Goal: Task Accomplishment & Management: Complete application form

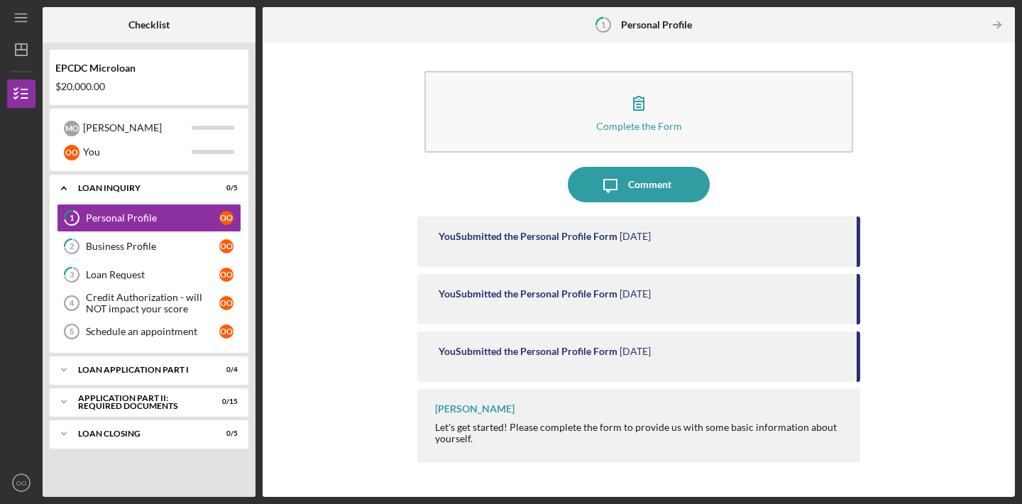
click at [406, 167] on div "Complete the Form Form Icon/Message Comment You Submitted the Personal Profile …" at bounding box center [639, 270] width 738 height 440
click at [135, 372] on div "Loan Application Part I" at bounding box center [154, 369] width 153 height 9
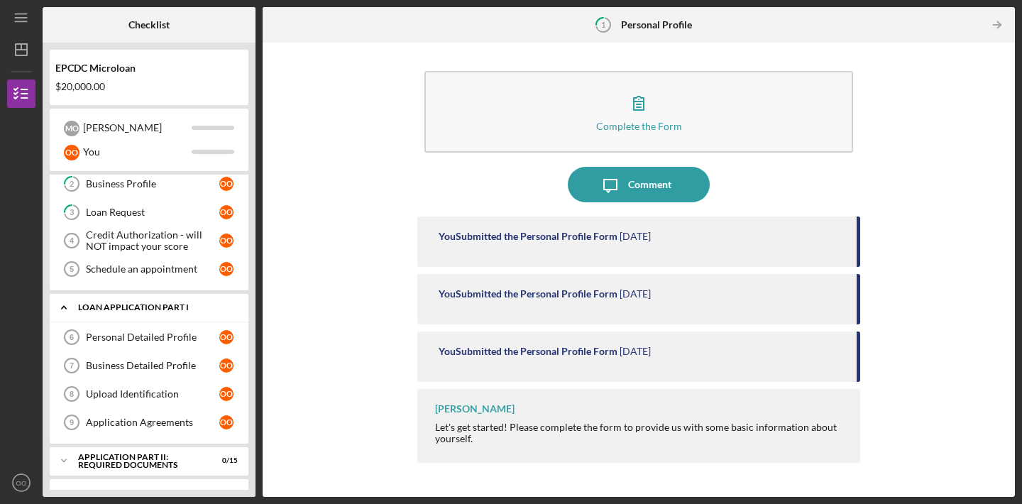
scroll to position [87, 0]
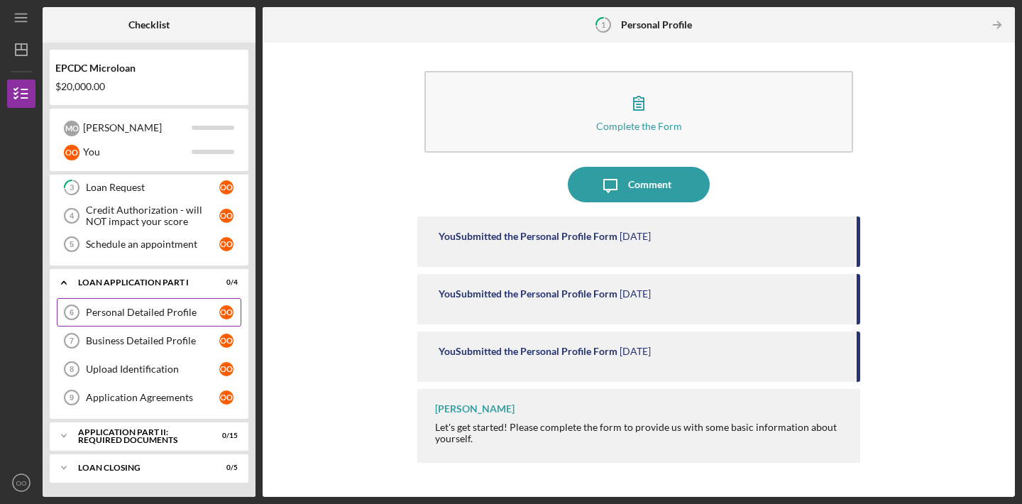
click at [148, 319] on link "Personal Detailed Profile 6 Personal Detailed Profile o O" at bounding box center [149, 312] width 184 height 28
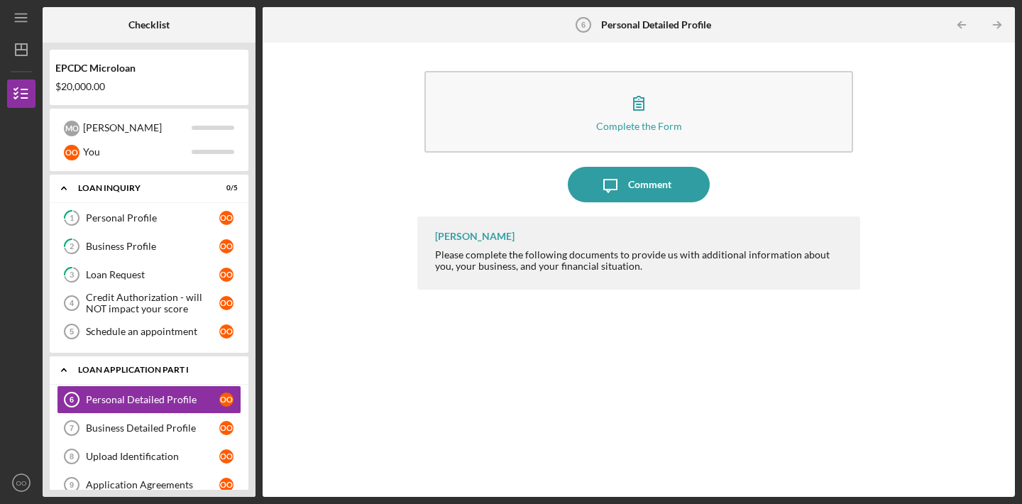
scroll to position [87, 0]
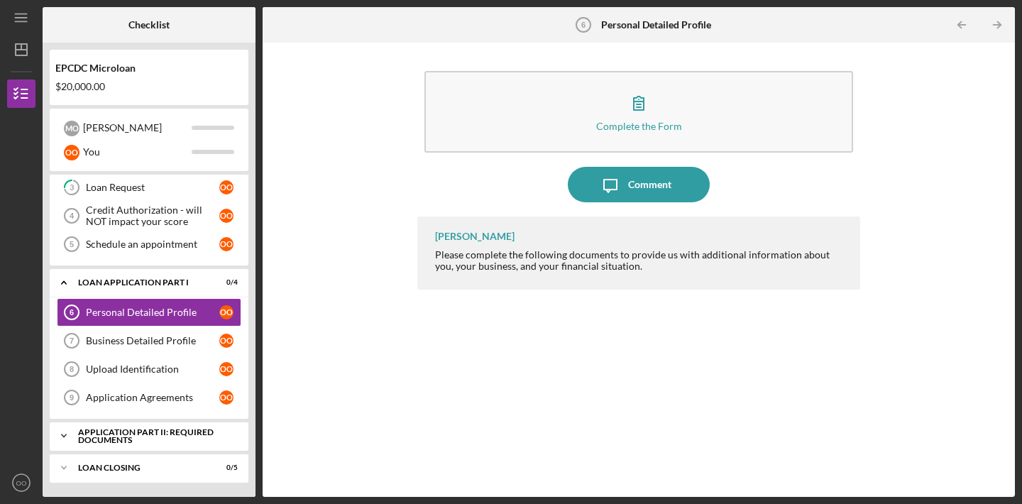
click at [66, 434] on polyline at bounding box center [64, 435] width 4 height 3
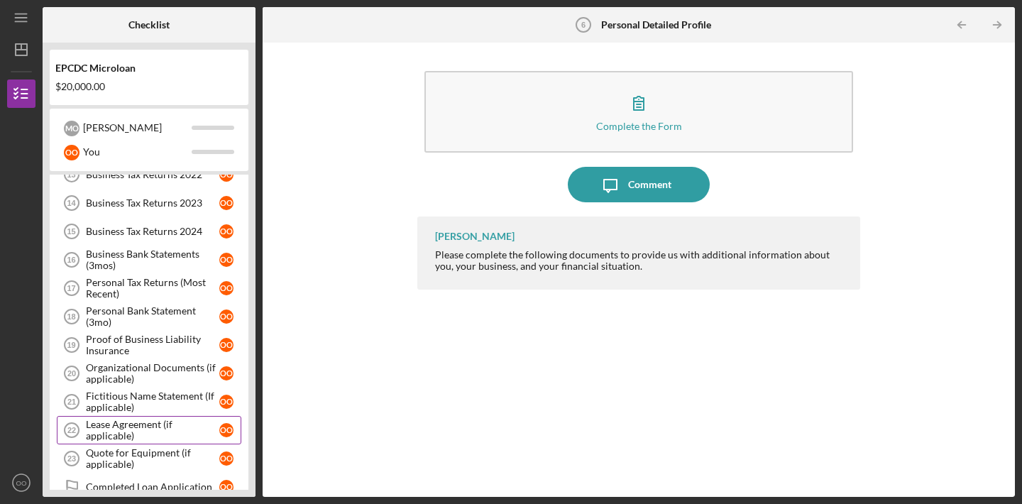
scroll to position [463, 0]
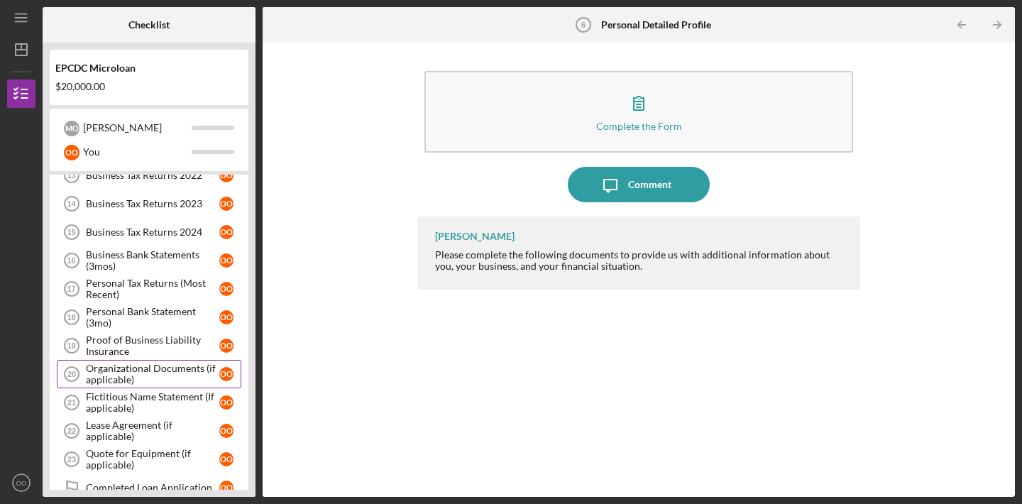
click at [143, 379] on div "Organizational Documents (if applicable)" at bounding box center [152, 374] width 133 height 23
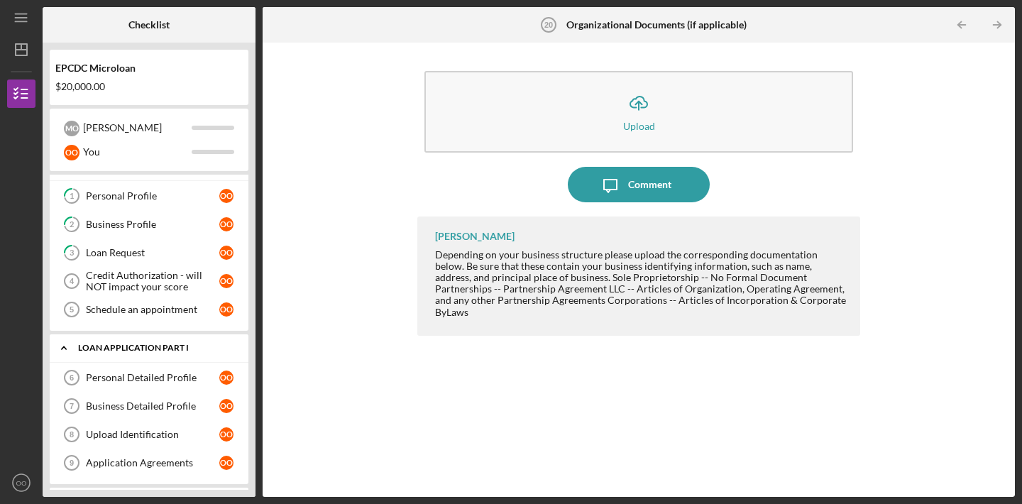
scroll to position [26, 0]
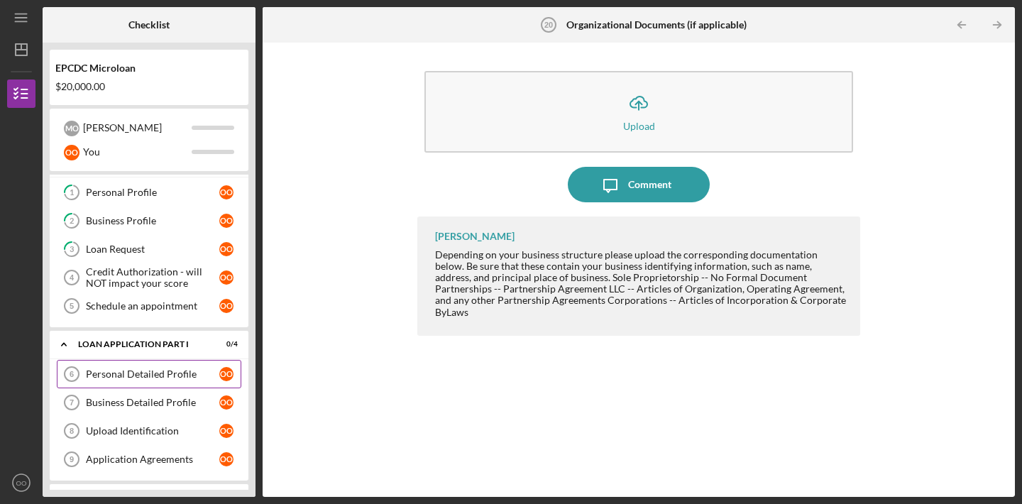
click at [145, 370] on div "Personal Detailed Profile" at bounding box center [152, 373] width 133 height 11
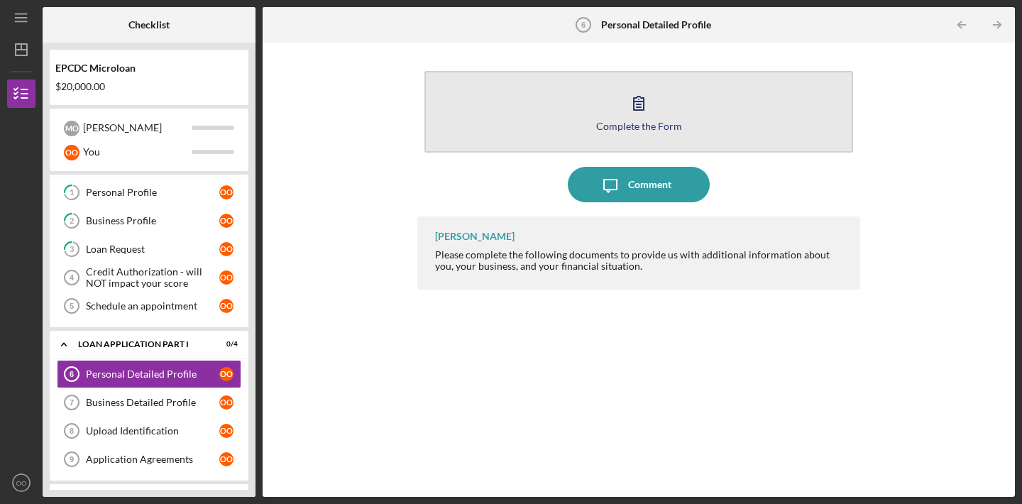
click at [557, 96] on button "Complete the Form Form" at bounding box center [638, 112] width 428 height 82
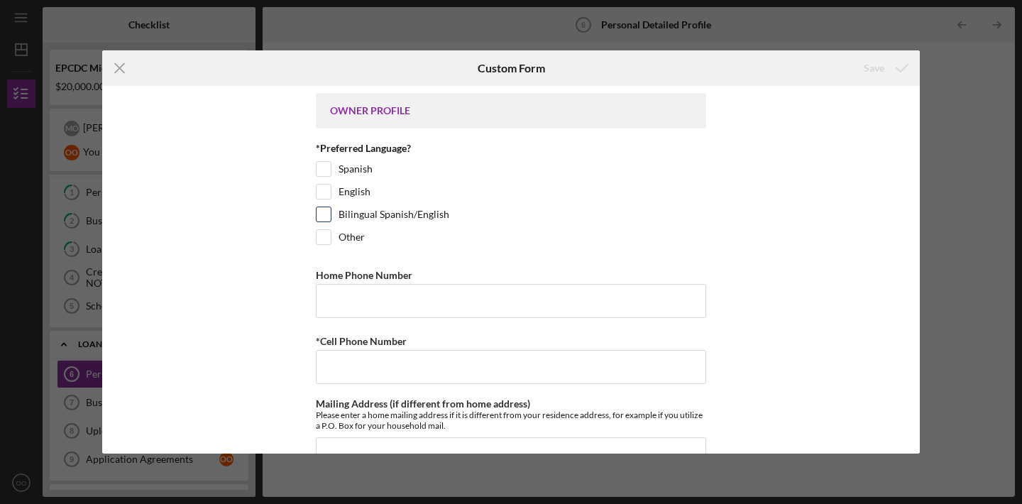
click at [321, 209] on input "Bilingual Spanish/English" at bounding box center [323, 214] width 14 height 14
checkbox input "true"
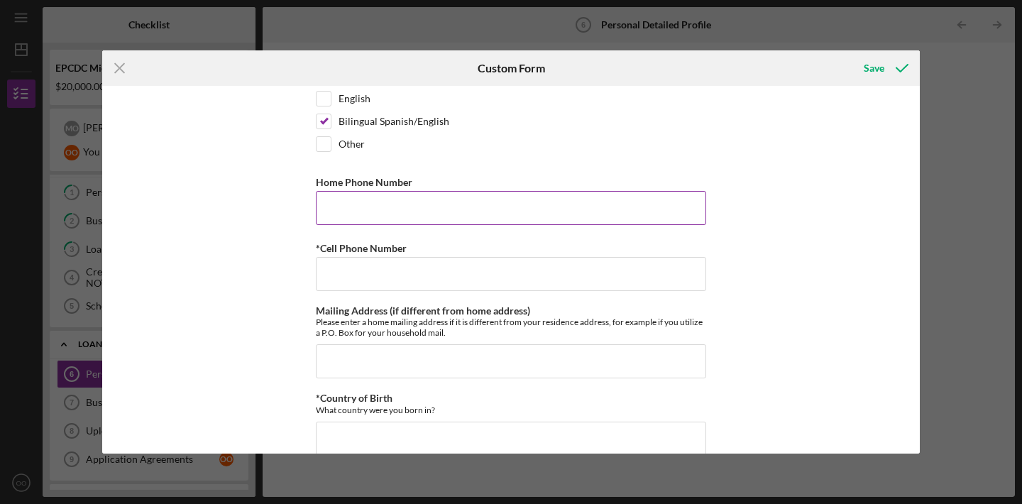
scroll to position [96, 0]
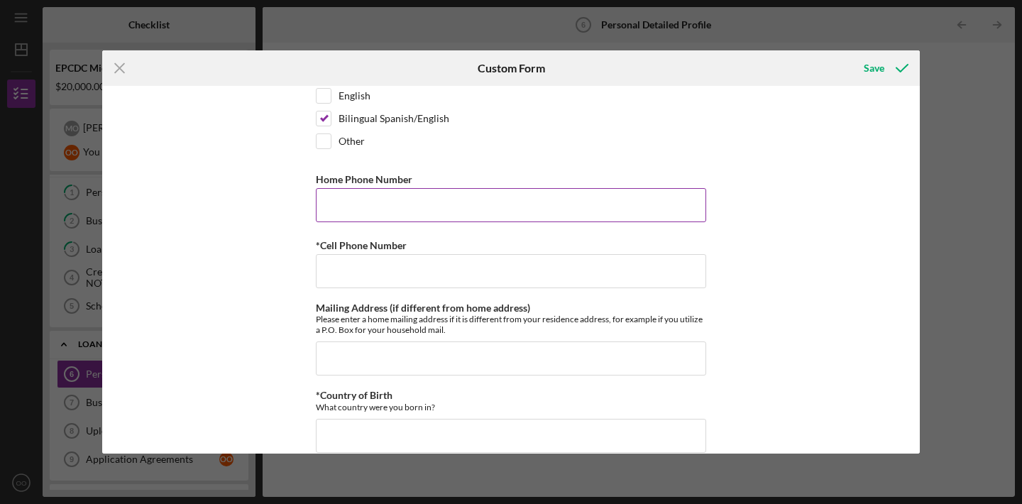
click at [415, 200] on input "Home Phone Number" at bounding box center [511, 205] width 390 height 34
type input "8312089111"
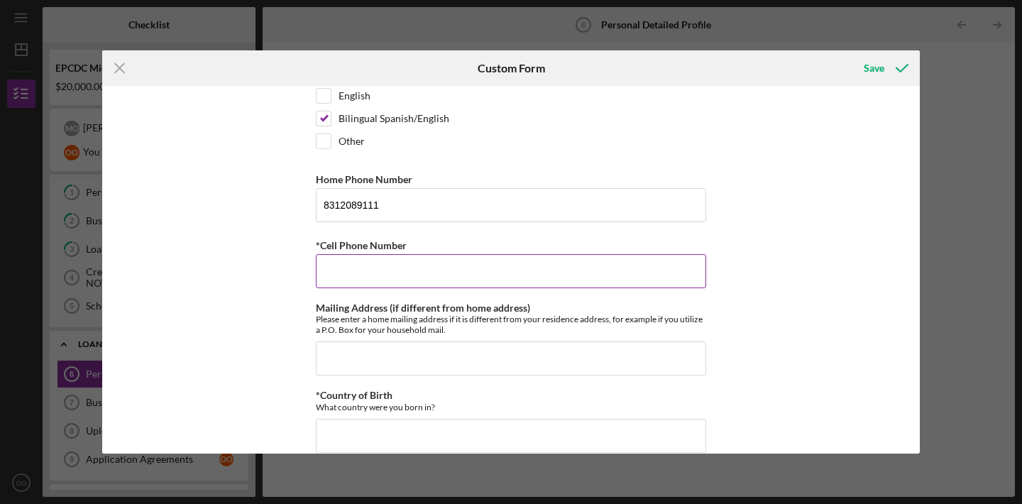
click at [424, 267] on input "*Cell Phone Number" at bounding box center [511, 271] width 390 height 34
type input "8312089111"
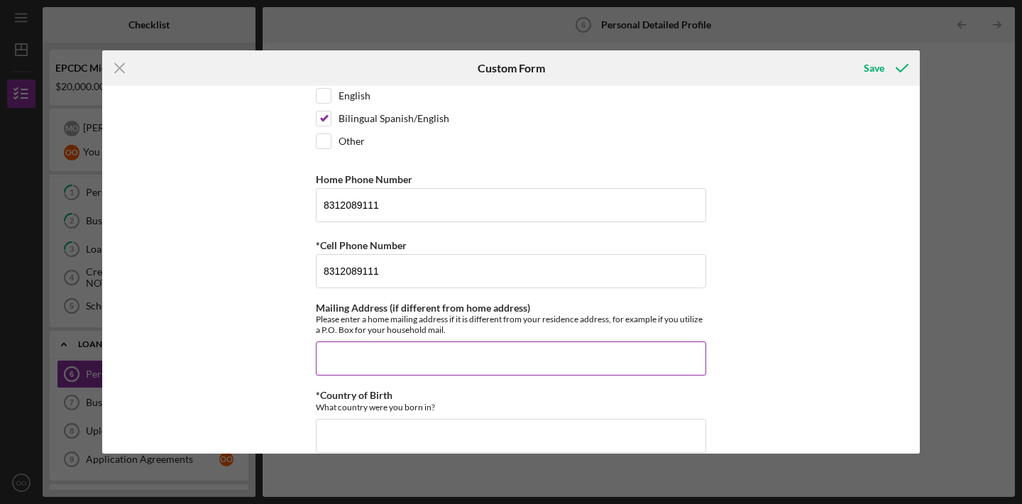
click at [455, 365] on input "Mailing Address (if different from home address)" at bounding box center [511, 358] width 390 height 34
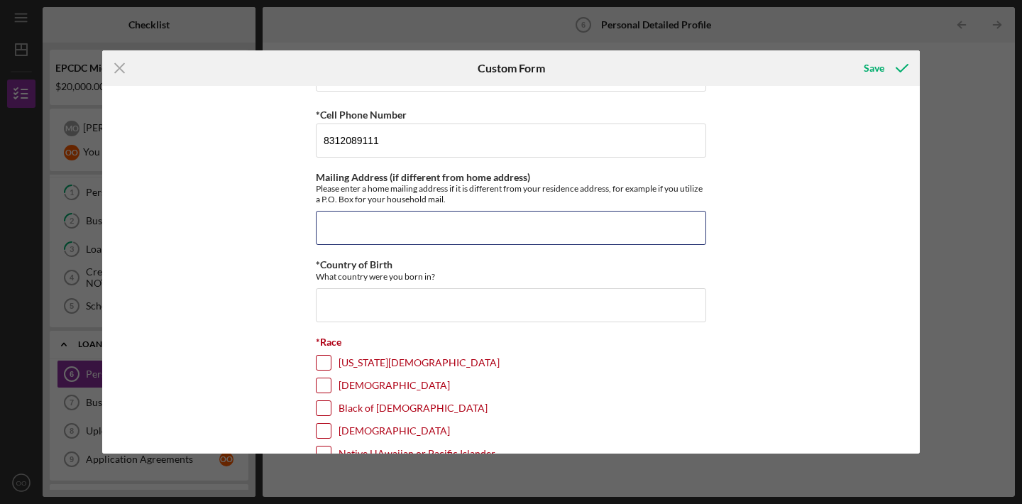
scroll to position [213, 0]
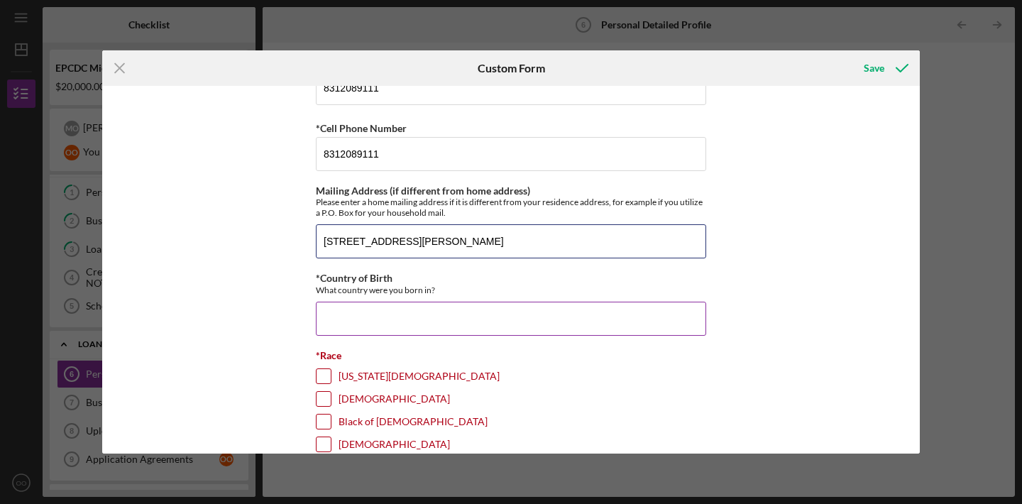
type input "1247 Garner ave apt i"
click at [497, 311] on input "*Country of Birth" at bounding box center [511, 318] width 390 height 34
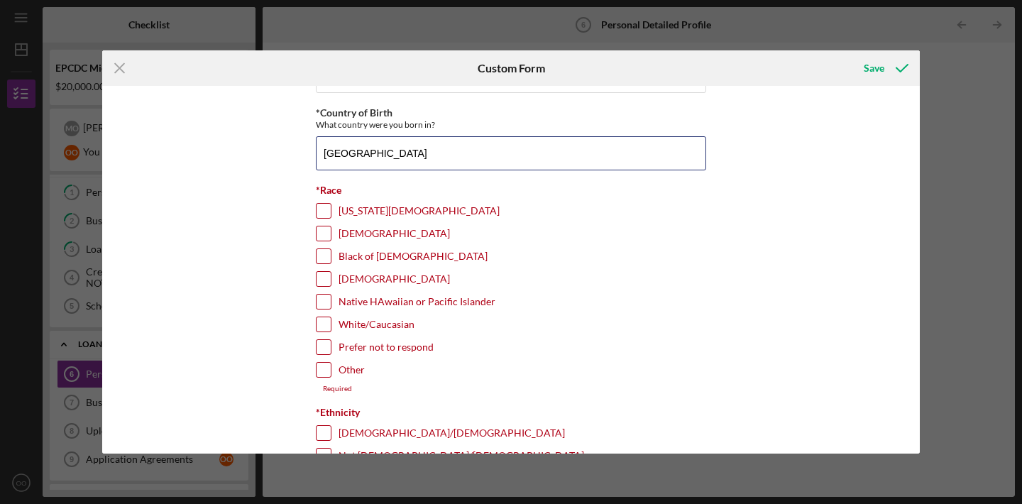
scroll to position [379, 0]
type input "Mexico"
click at [351, 375] on label "Other" at bounding box center [351, 369] width 26 height 14
click at [331, 375] on input "Other" at bounding box center [323, 369] width 14 height 14
checkbox input "true"
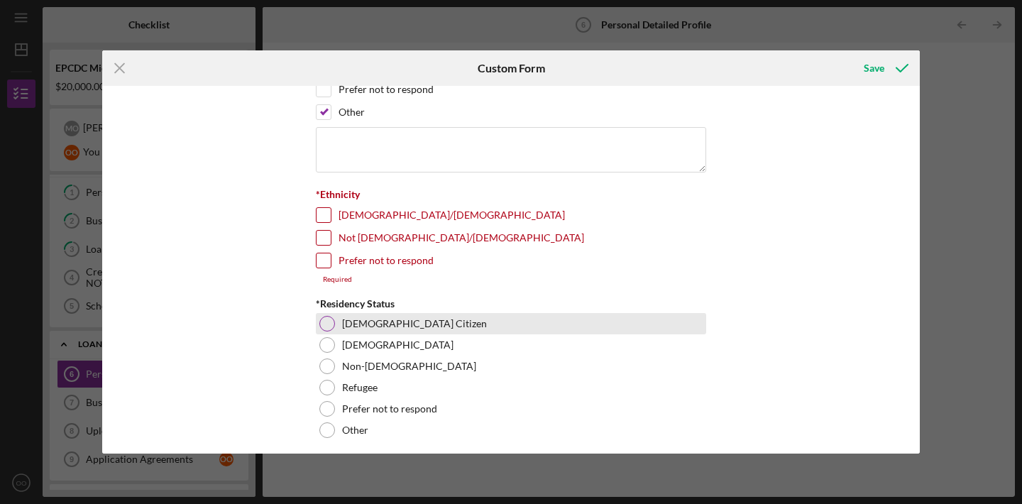
scroll to position [641, 0]
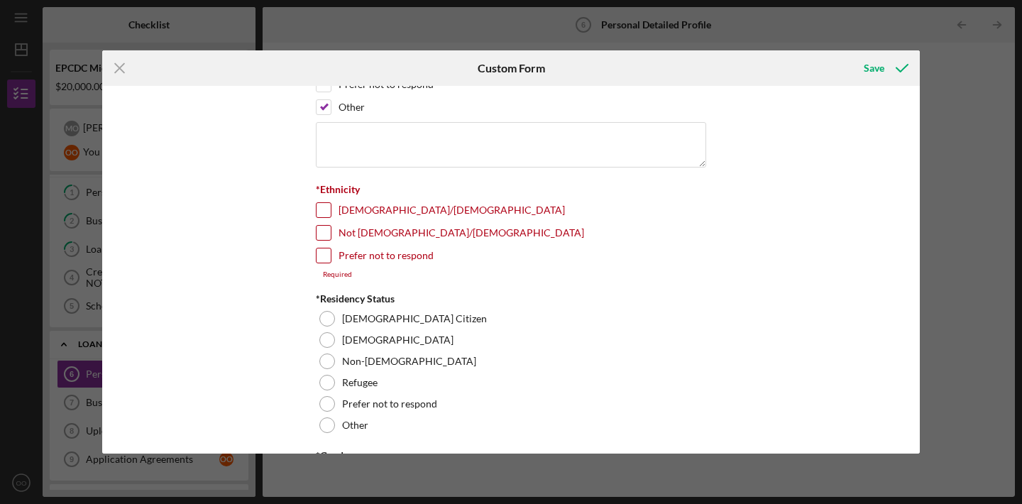
click at [397, 199] on div "*Ethnicity Latino/Hispanic Not Latino/Hispanic Prefer not to respond Required" at bounding box center [511, 231] width 390 height 95
click at [399, 207] on label "Latino/Hispanic" at bounding box center [451, 210] width 226 height 14
click at [331, 207] on input "Latino/Hispanic" at bounding box center [323, 210] width 14 height 14
checkbox input "true"
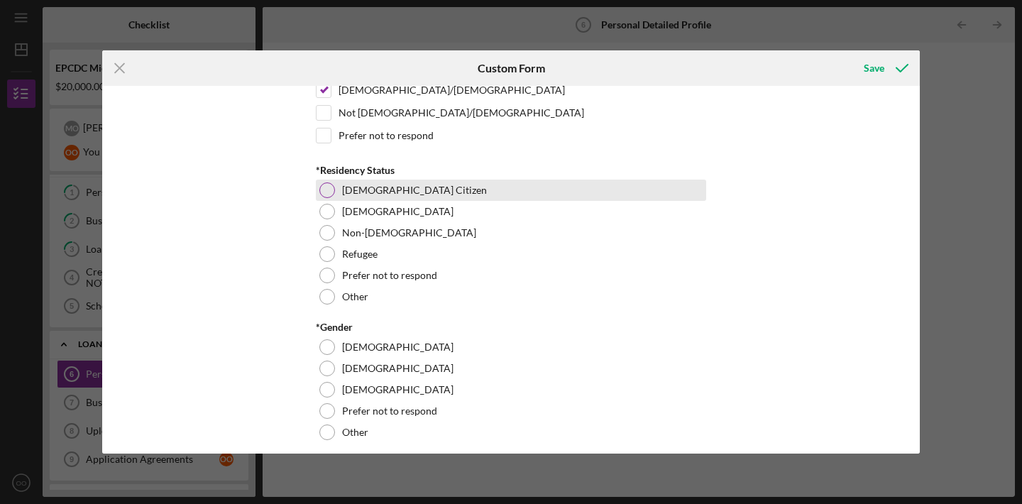
scroll to position [763, 0]
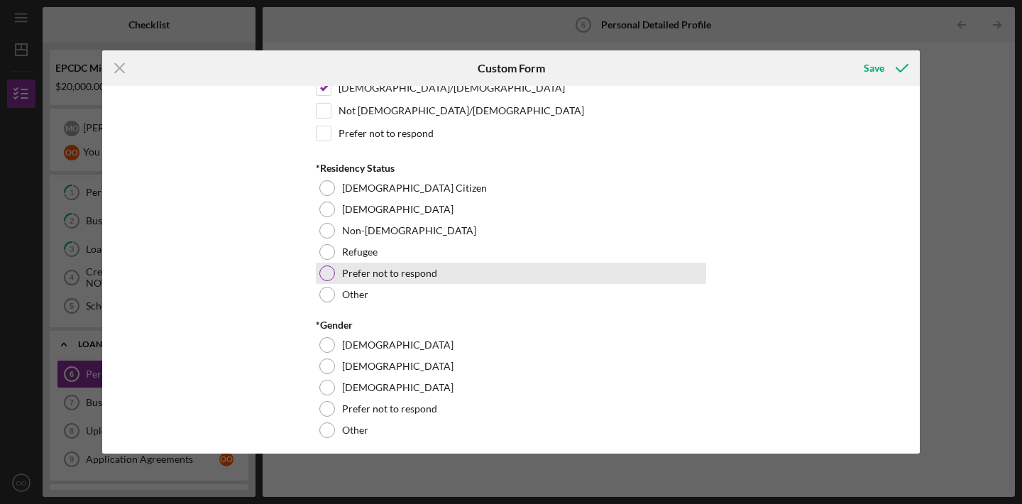
click at [465, 275] on div "Prefer not to respond" at bounding box center [511, 272] width 390 height 21
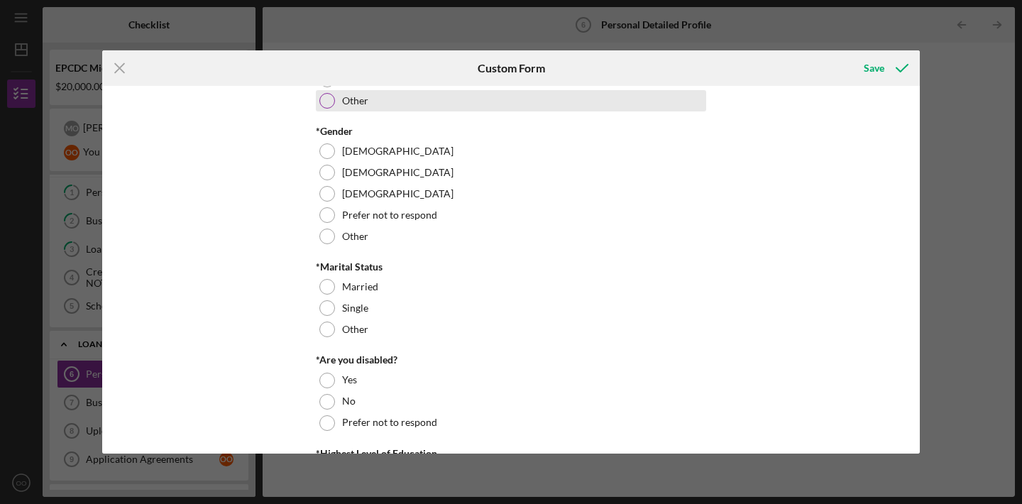
scroll to position [953, 0]
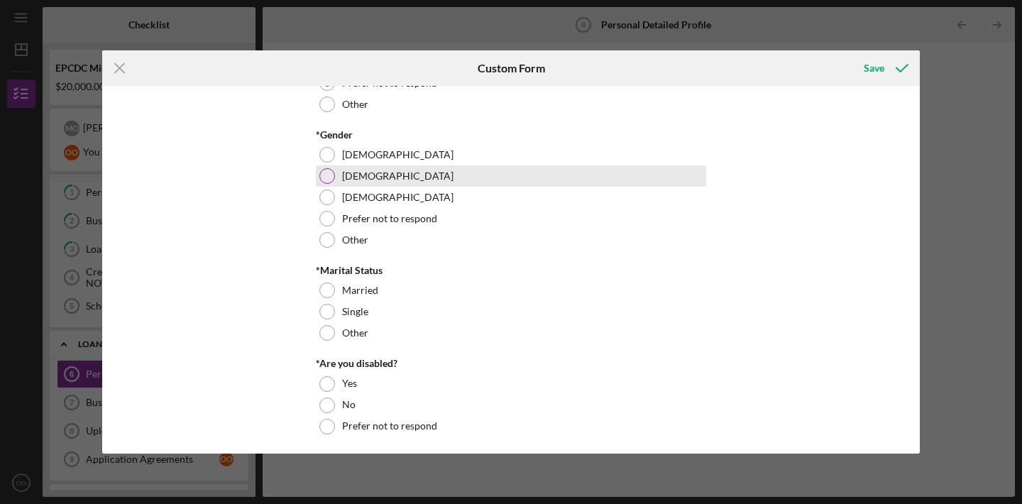
click at [371, 170] on label "Female" at bounding box center [397, 175] width 111 height 11
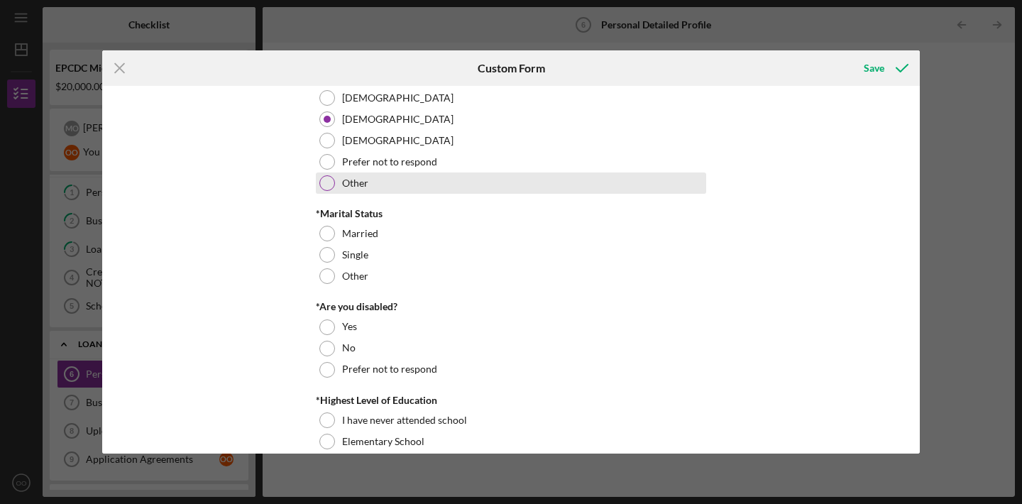
scroll to position [1023, 0]
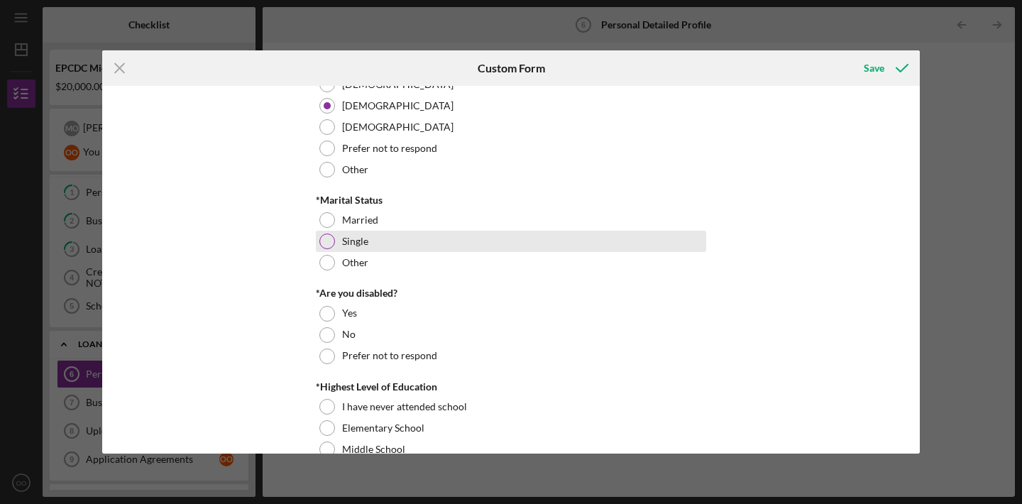
click at [387, 244] on div "Single" at bounding box center [511, 241] width 390 height 21
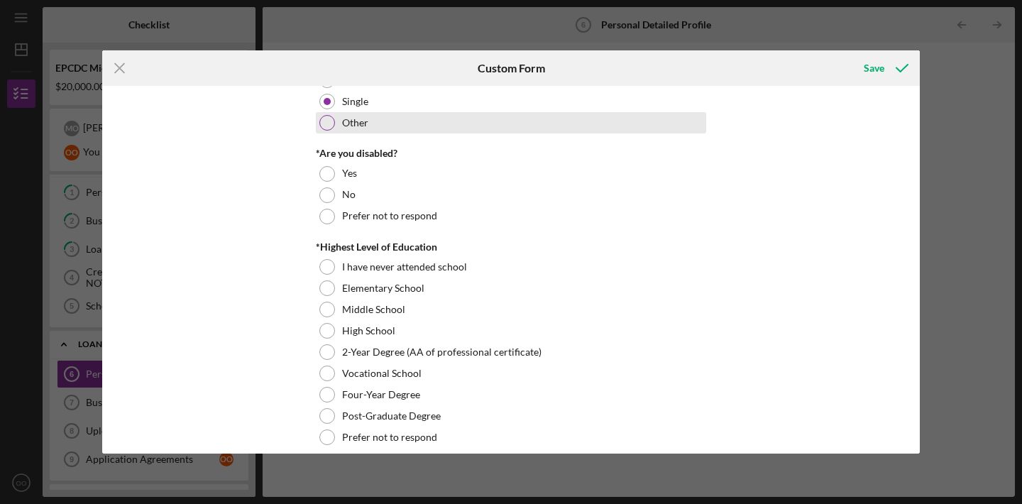
scroll to position [1168, 0]
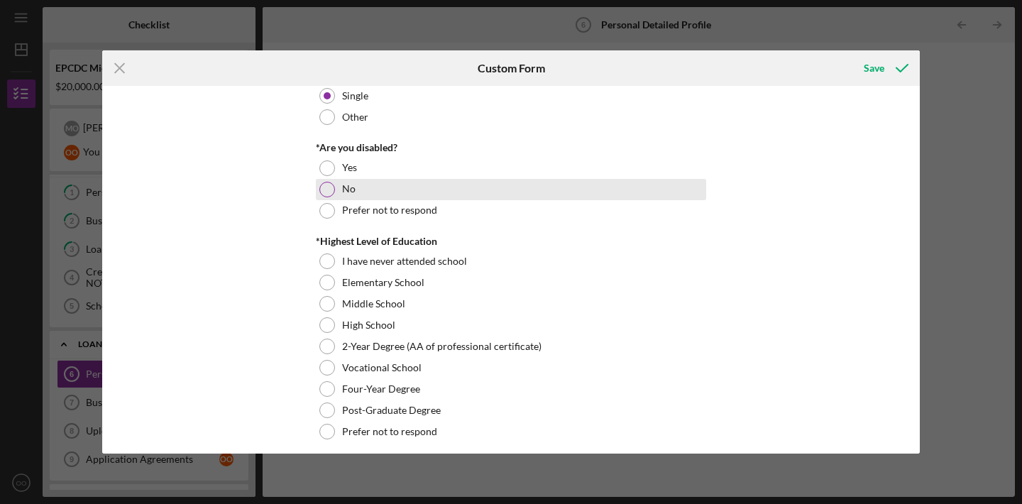
click at [386, 187] on div "No" at bounding box center [511, 189] width 390 height 21
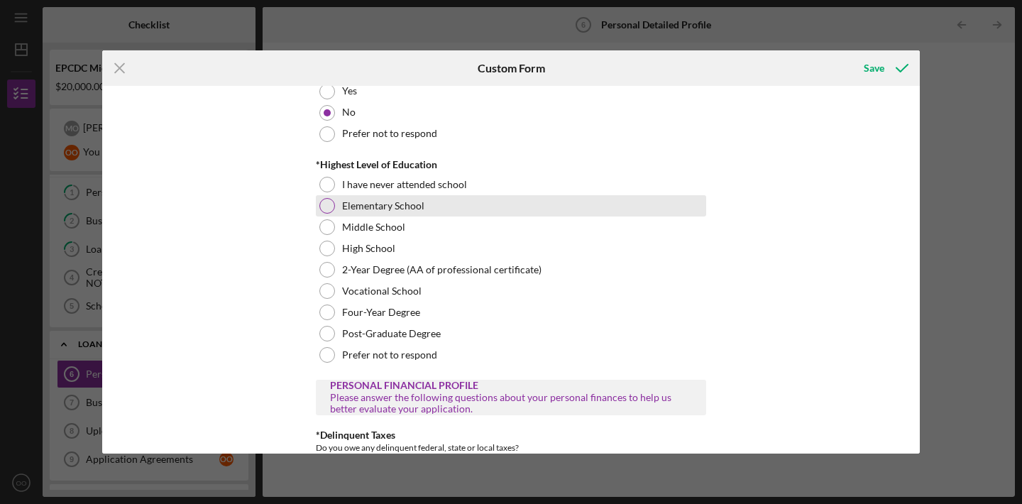
scroll to position [1246, 0]
click at [502, 201] on div "Elementary School" at bounding box center [511, 204] width 390 height 21
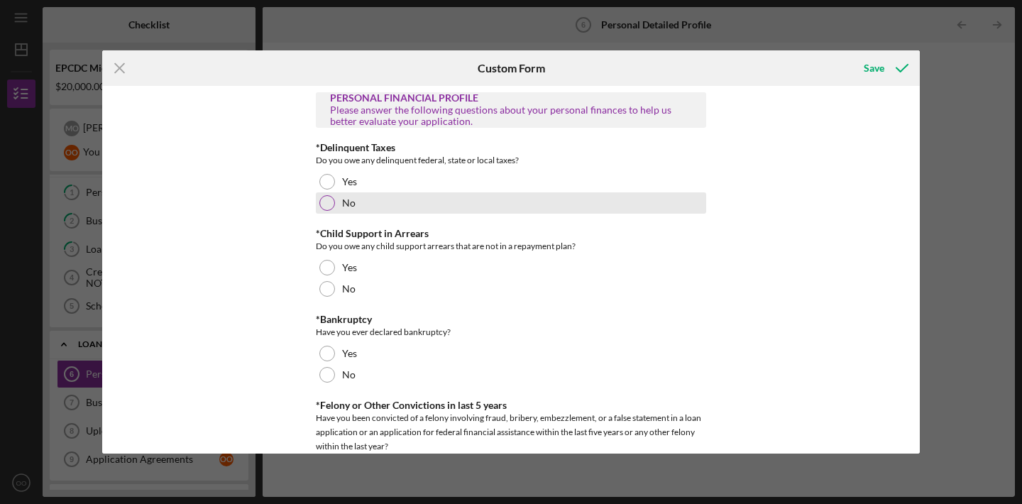
scroll to position [1542, 0]
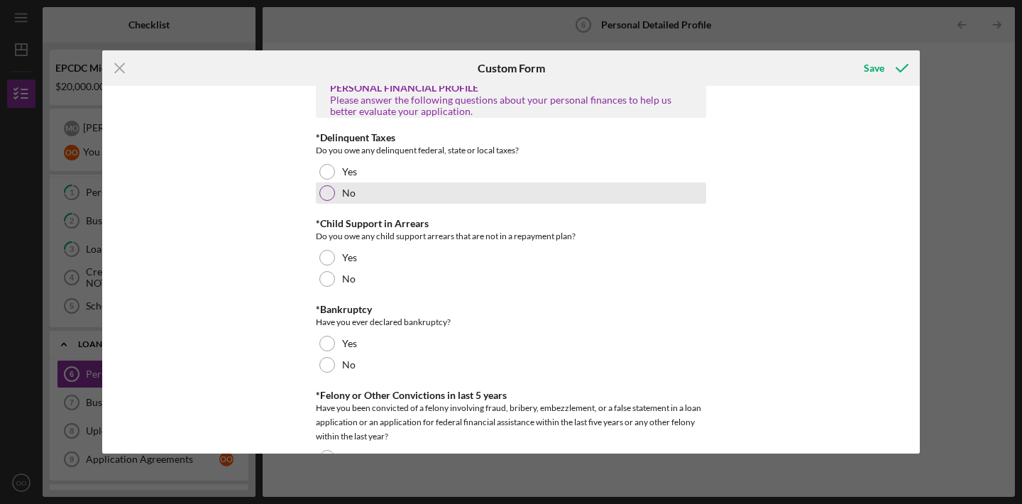
click at [497, 192] on div "No" at bounding box center [511, 192] width 390 height 21
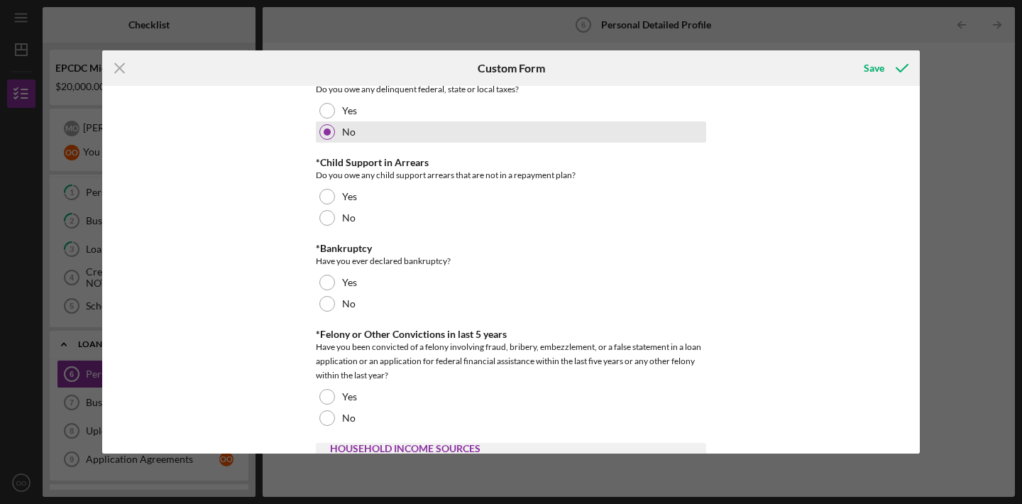
scroll to position [1605, 0]
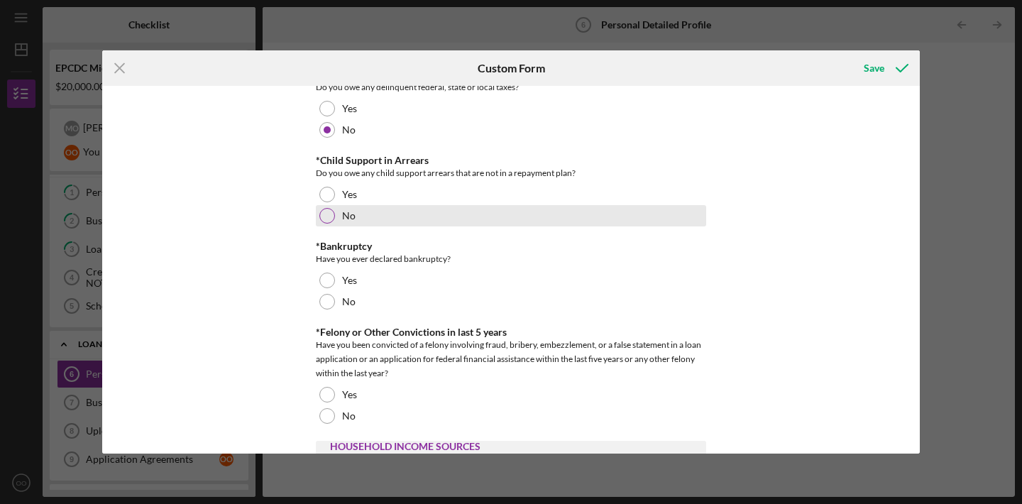
click at [460, 221] on div "No" at bounding box center [511, 215] width 390 height 21
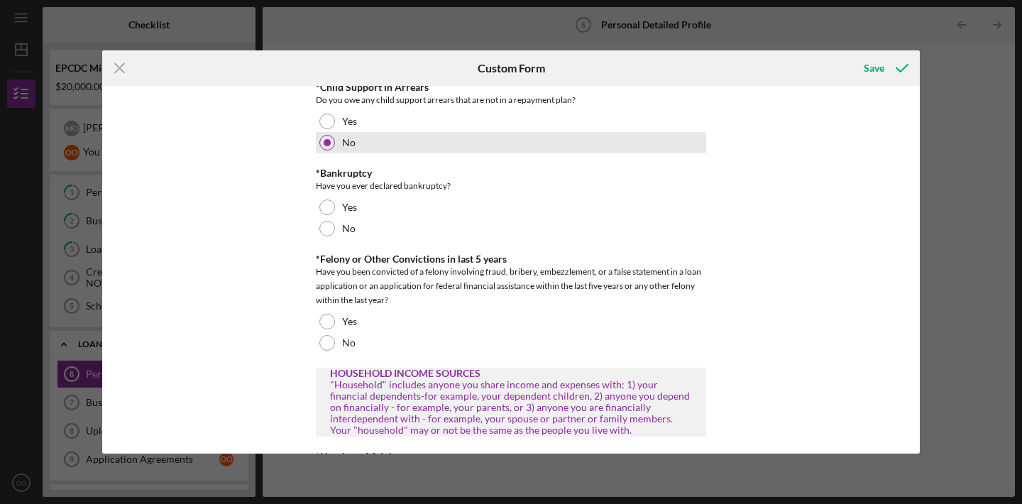
scroll to position [1681, 0]
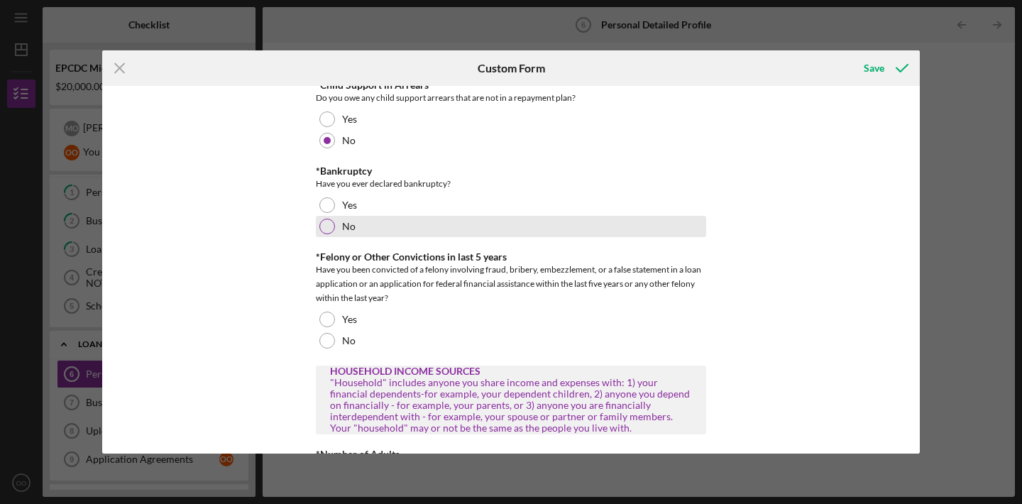
click at [460, 221] on div "No" at bounding box center [511, 226] width 390 height 21
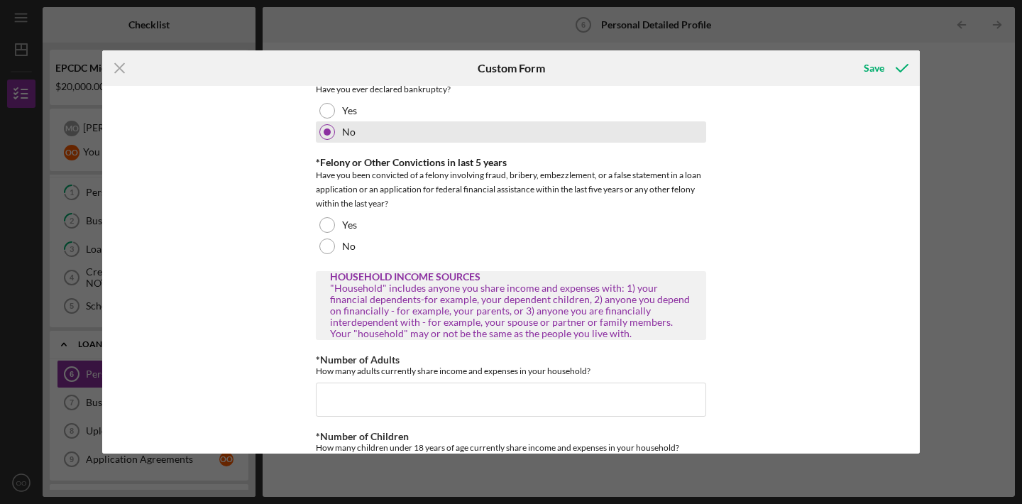
scroll to position [1798, 0]
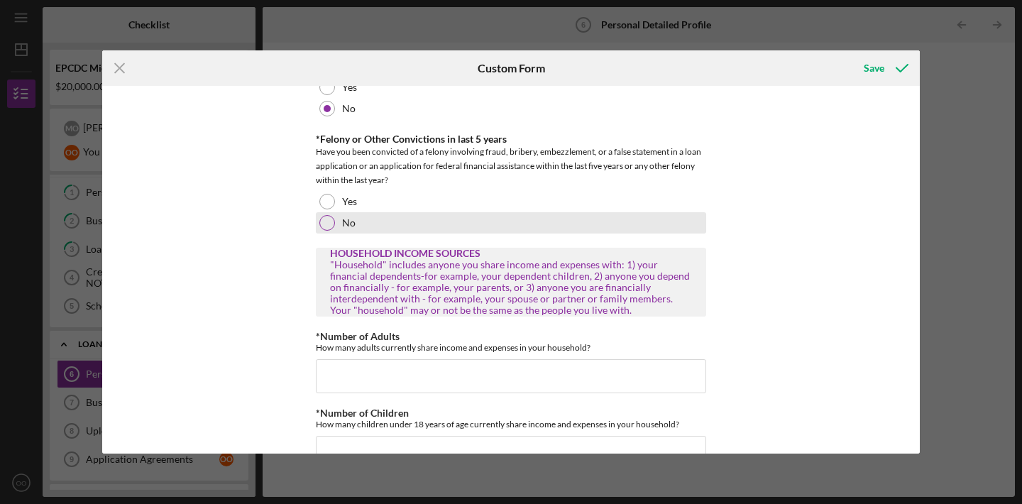
click at [447, 227] on div "No" at bounding box center [511, 222] width 390 height 21
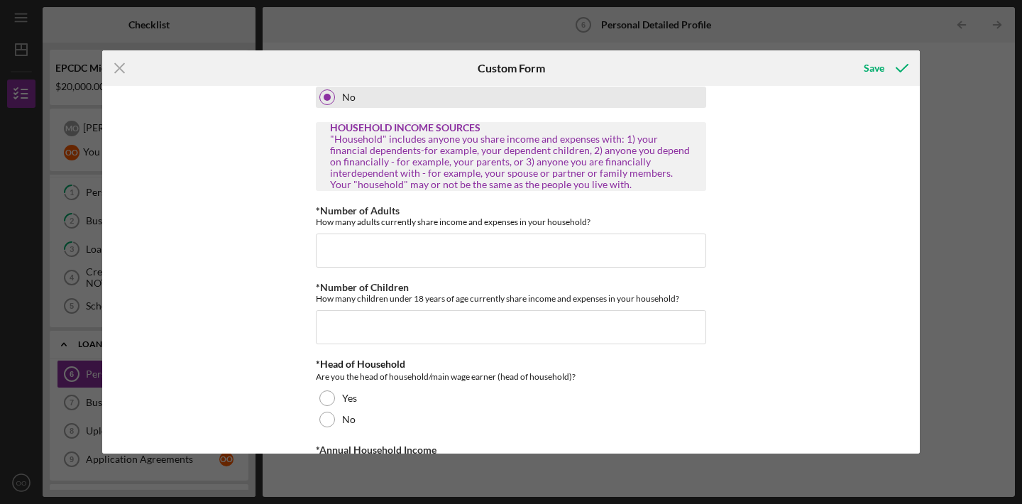
scroll to position [1925, 0]
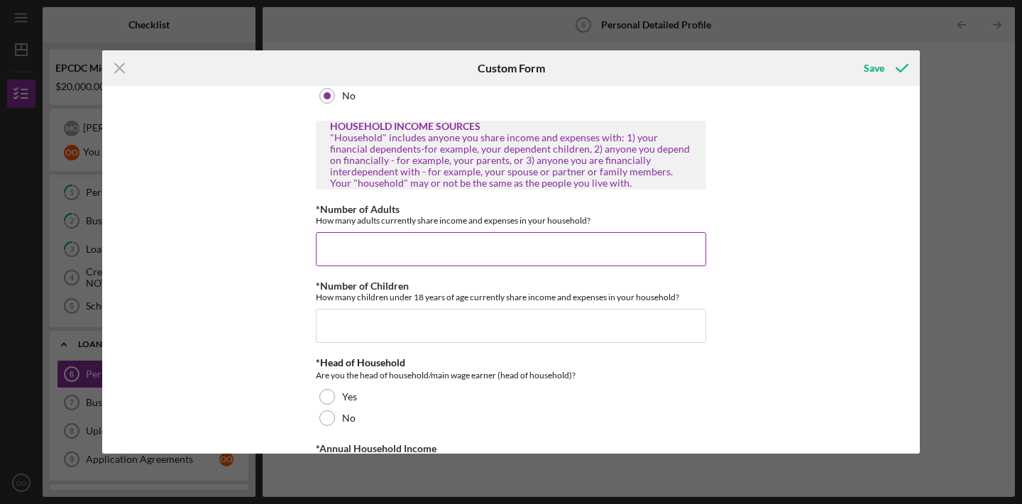
click at [454, 253] on input "*Number of Adults" at bounding box center [511, 249] width 390 height 34
type input "1"
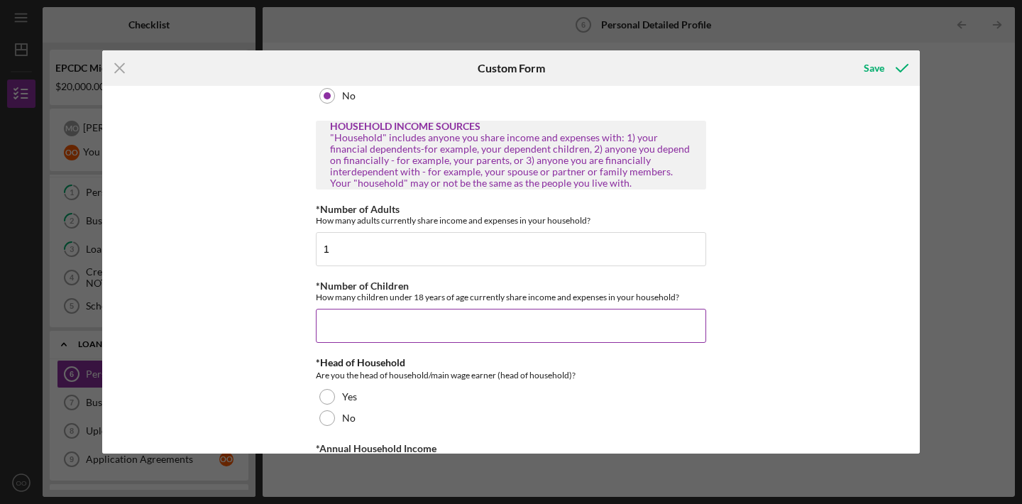
click at [467, 316] on input "*Number of Children" at bounding box center [511, 326] width 390 height 34
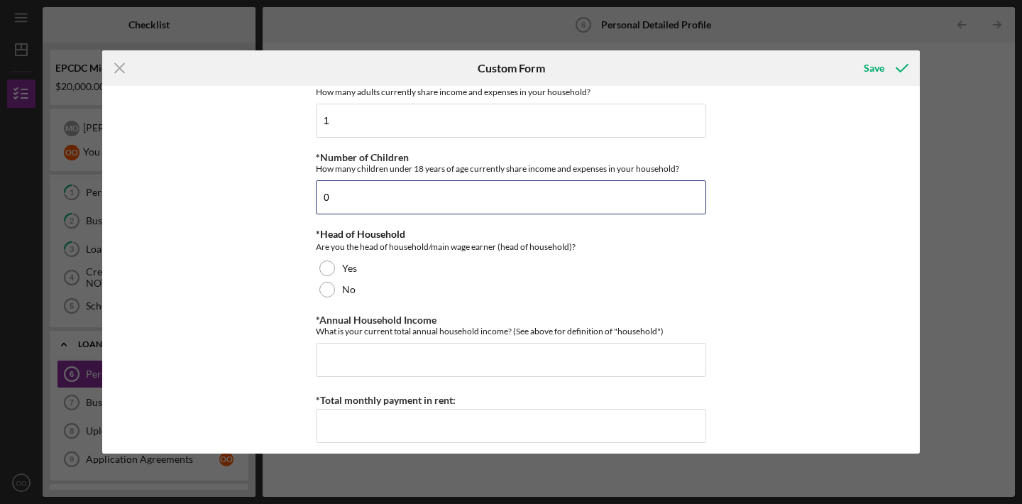
scroll to position [2062, 0]
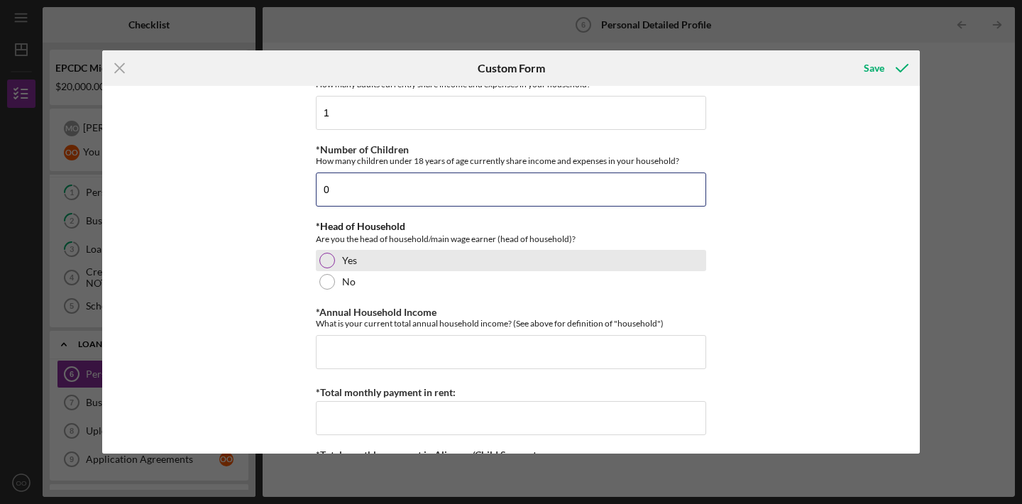
type input "0"
click at [375, 258] on div "Yes" at bounding box center [511, 260] width 390 height 21
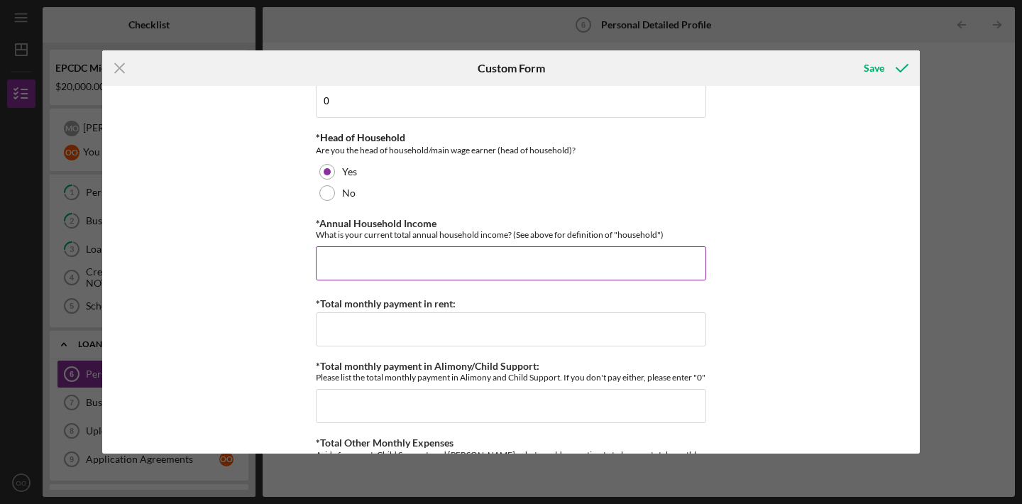
scroll to position [2154, 0]
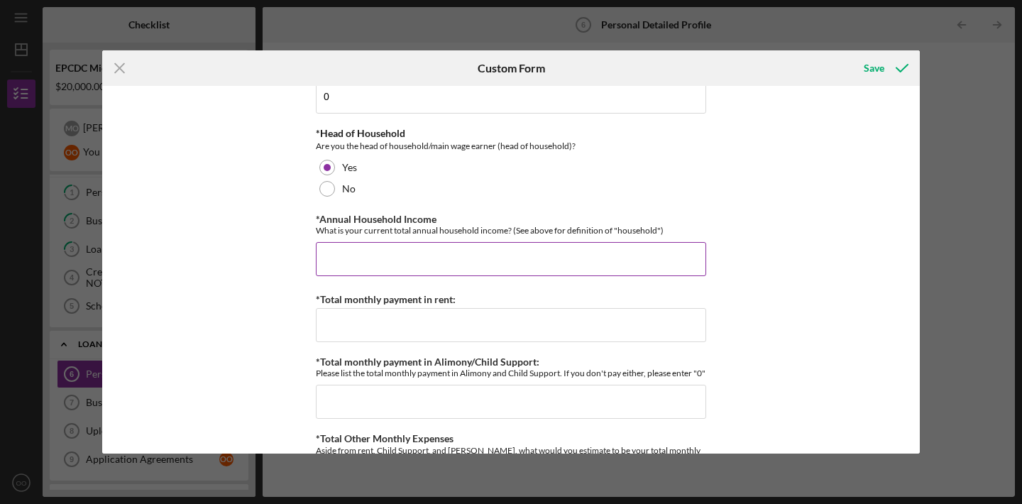
click at [477, 261] on input "*Annual Household Income" at bounding box center [511, 259] width 390 height 34
type input "$4"
type input "$2"
type input "$40,000"
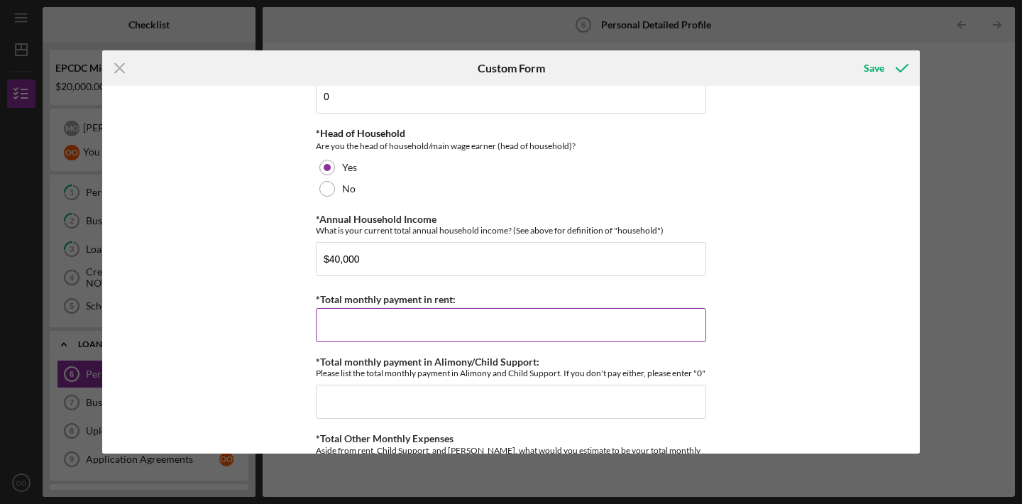
click at [484, 332] on input "*Total monthly payment in rent:" at bounding box center [511, 325] width 390 height 34
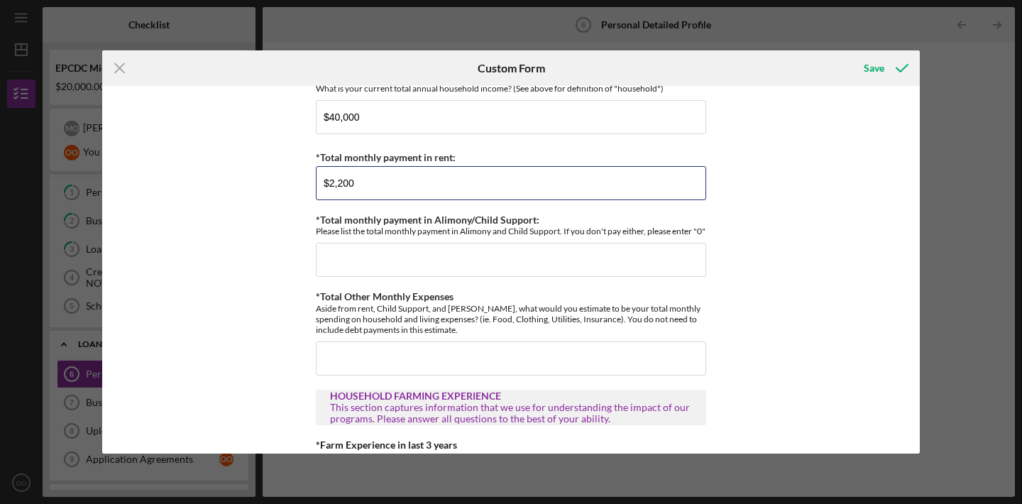
scroll to position [2301, 0]
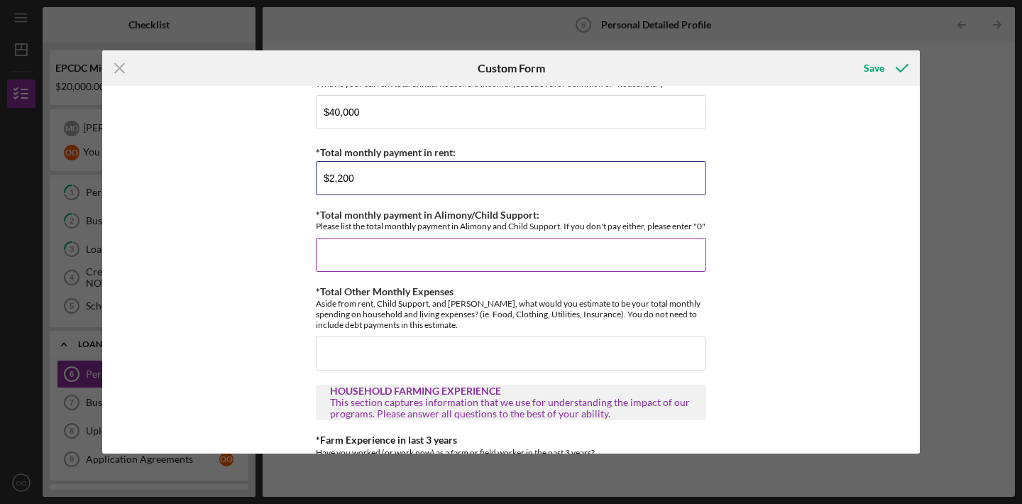
type input "$2,200"
click at [565, 259] on input "*Total monthly payment in Alimony/Child Support:" at bounding box center [511, 255] width 390 height 34
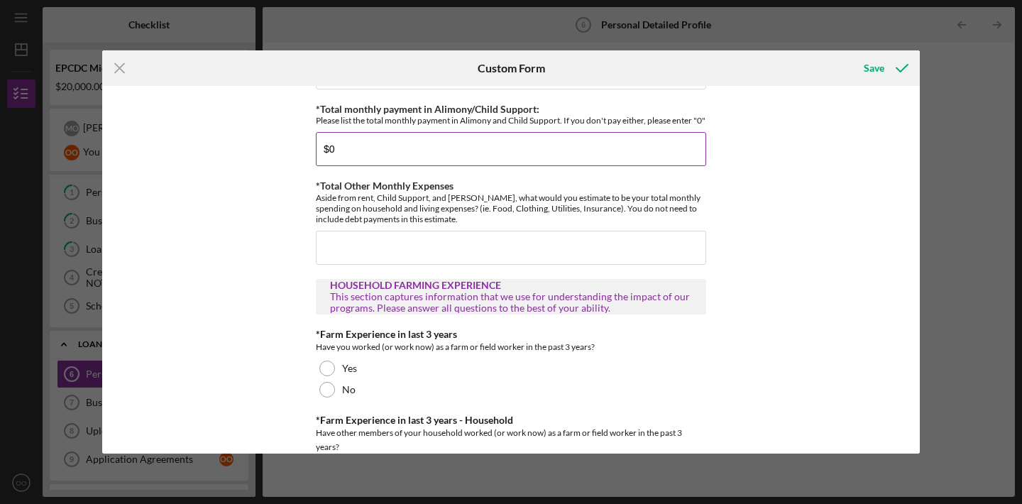
scroll to position [2410, 0]
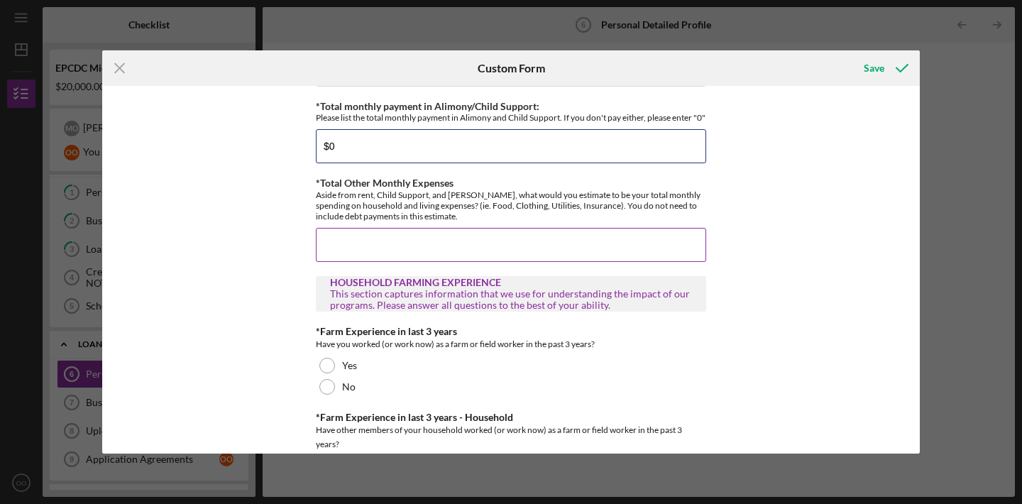
type input "$0"
click at [547, 255] on input "*Total Other Monthly Expenses" at bounding box center [511, 245] width 390 height 34
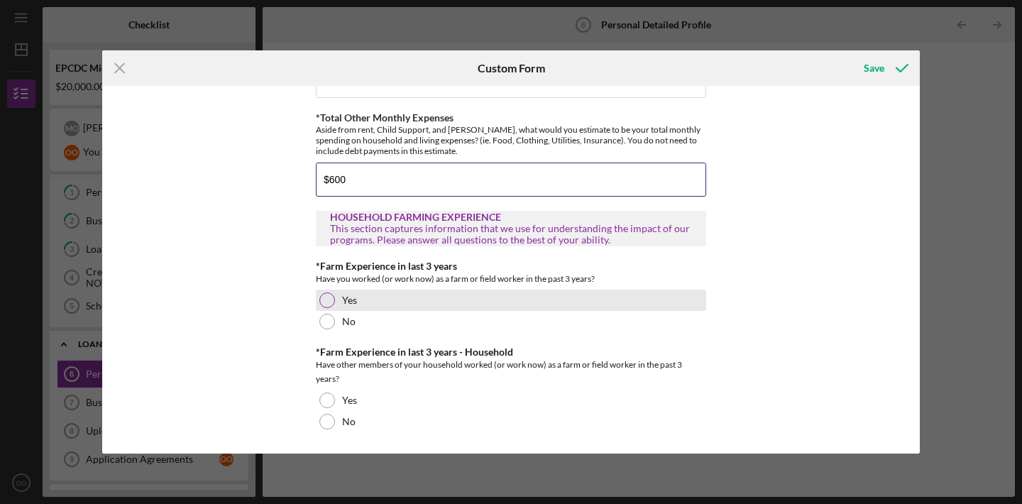
scroll to position [2485, 0]
type input "$600"
click at [553, 296] on div "Yes" at bounding box center [511, 299] width 390 height 21
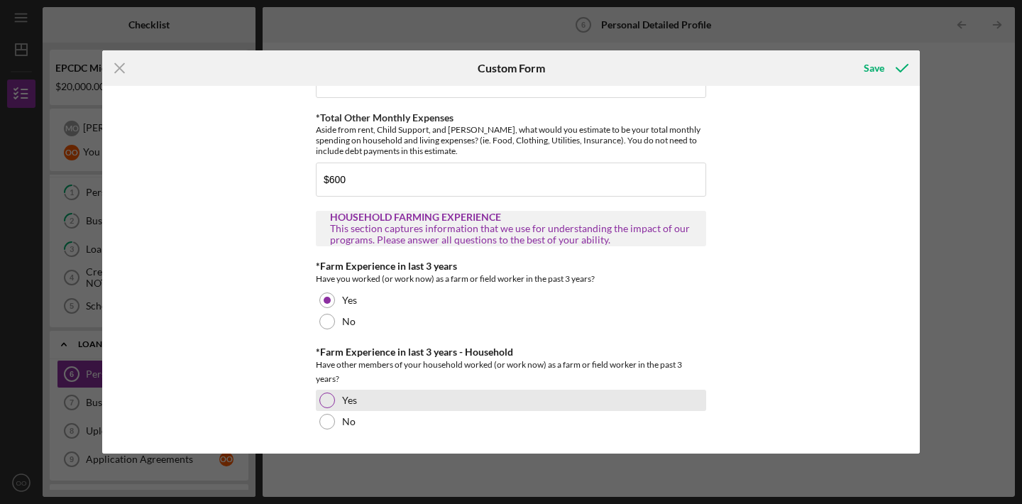
click at [514, 409] on div "Yes" at bounding box center [511, 399] width 390 height 21
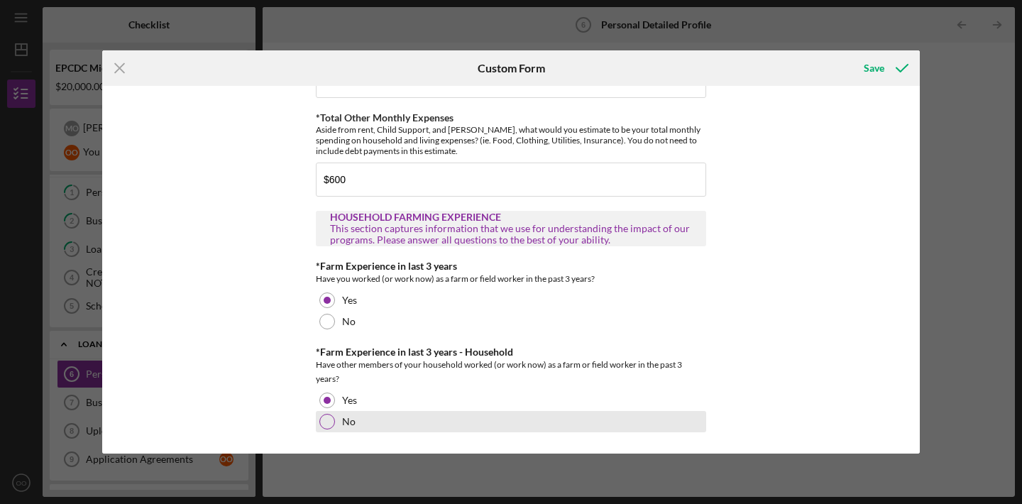
click at [516, 422] on div "No" at bounding box center [511, 421] width 390 height 21
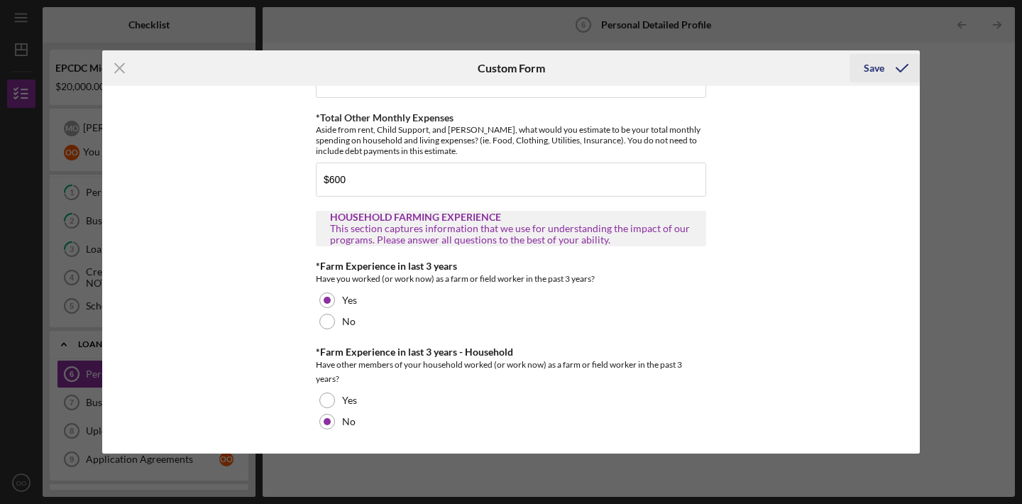
click at [872, 72] on div "Save" at bounding box center [873, 68] width 21 height 28
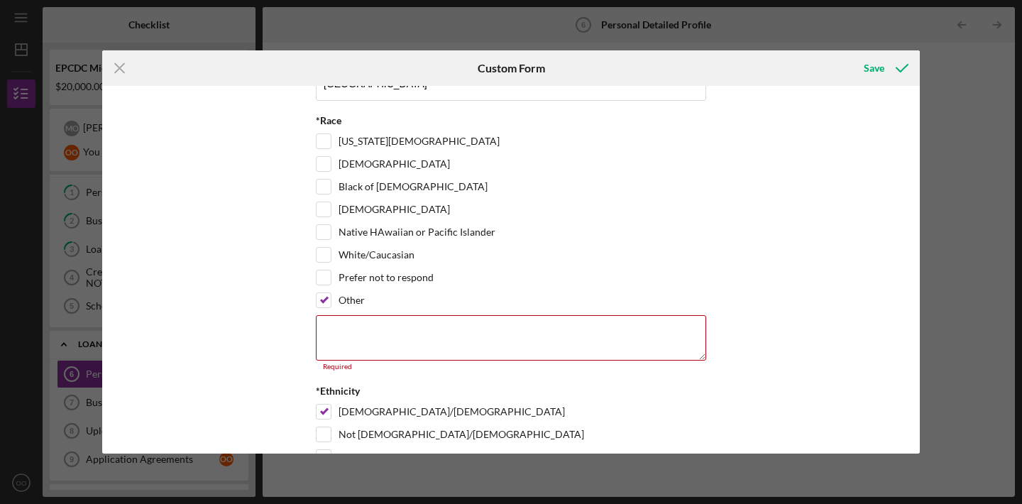
scroll to position [447, 0]
click at [624, 326] on textarea at bounding box center [511, 338] width 390 height 45
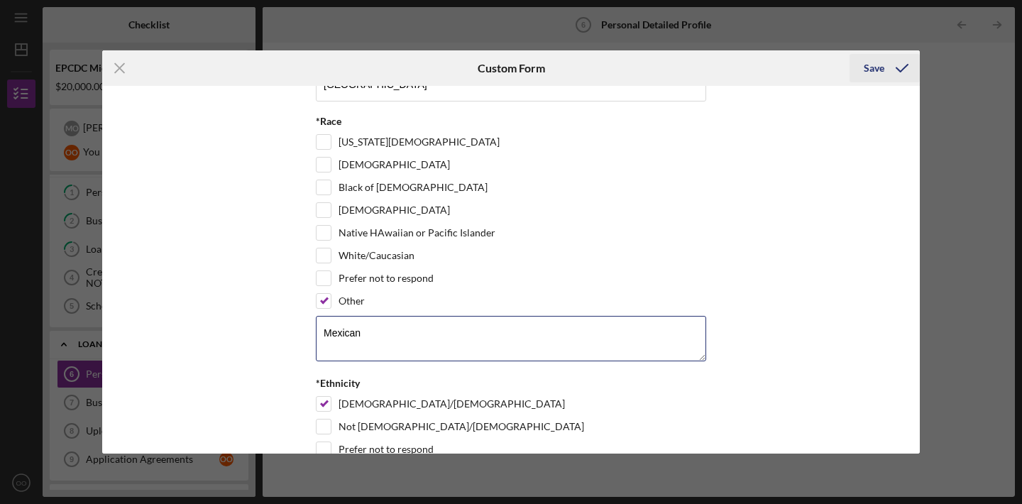
type textarea "Mexican"
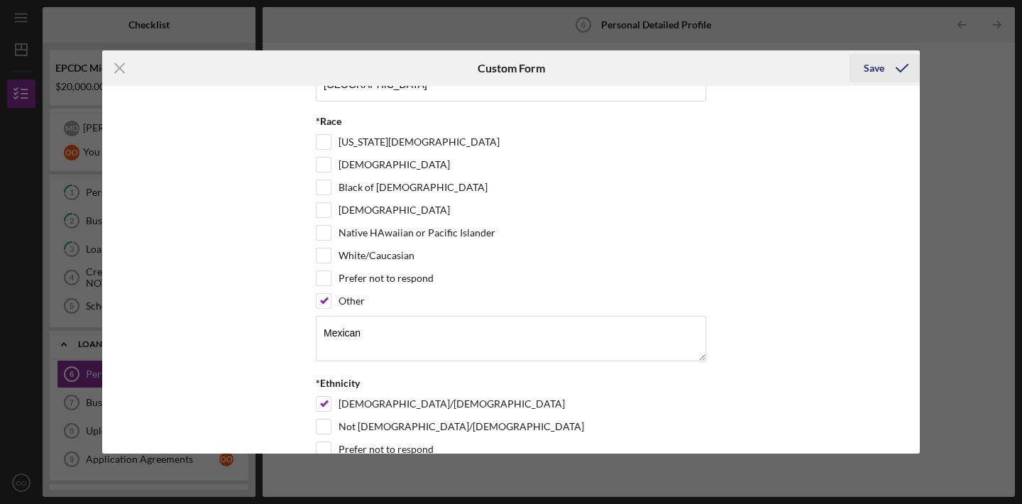
click at [890, 77] on icon "submit" at bounding box center [901, 67] width 35 height 35
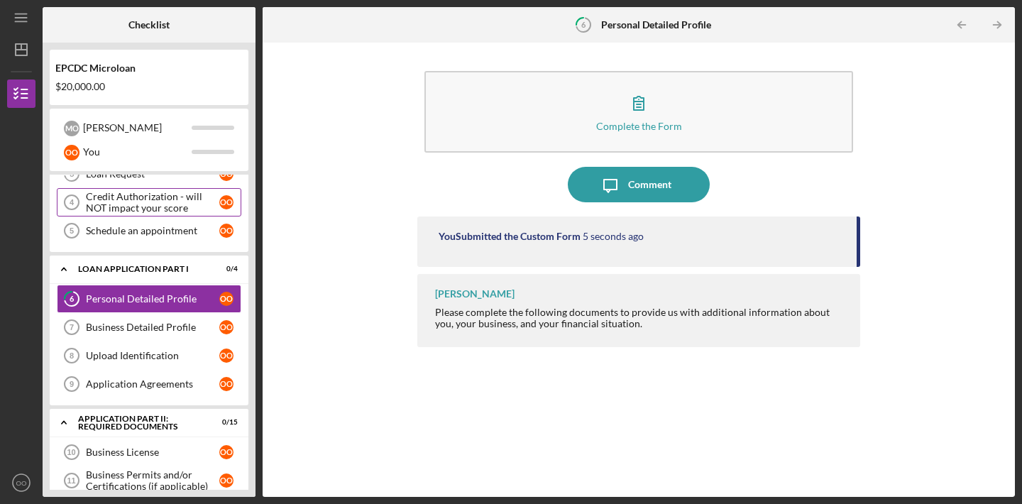
scroll to position [102, 0]
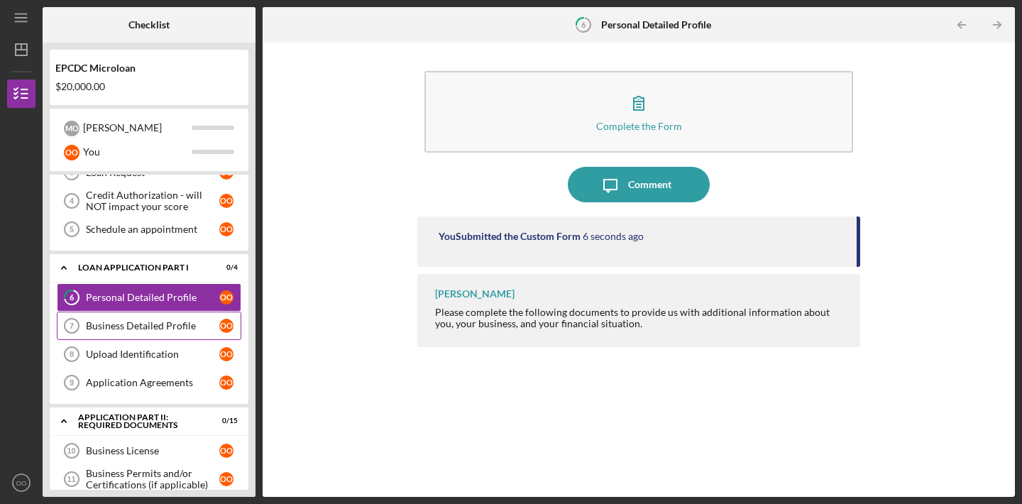
click at [201, 319] on link "Business Detailed Profile 7 Business Detailed Profile o O" at bounding box center [149, 325] width 184 height 28
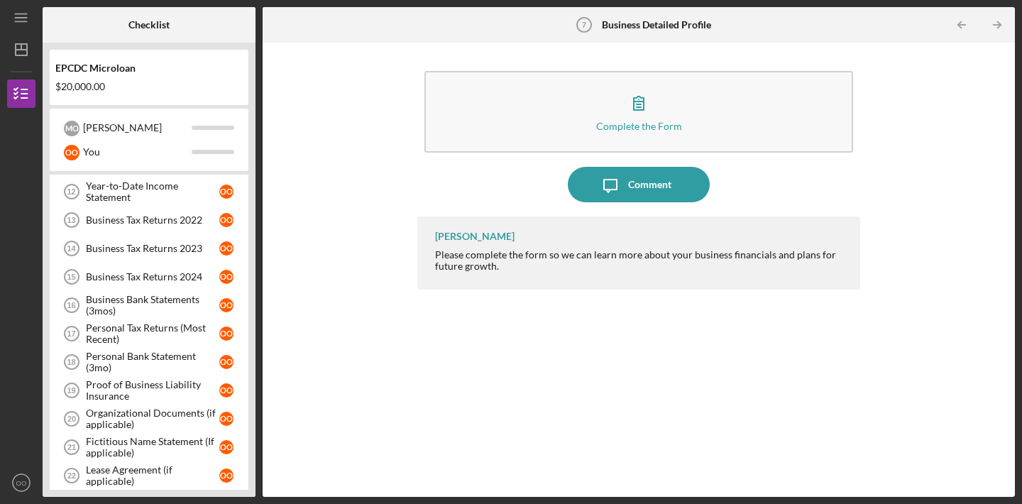
scroll to position [521, 0]
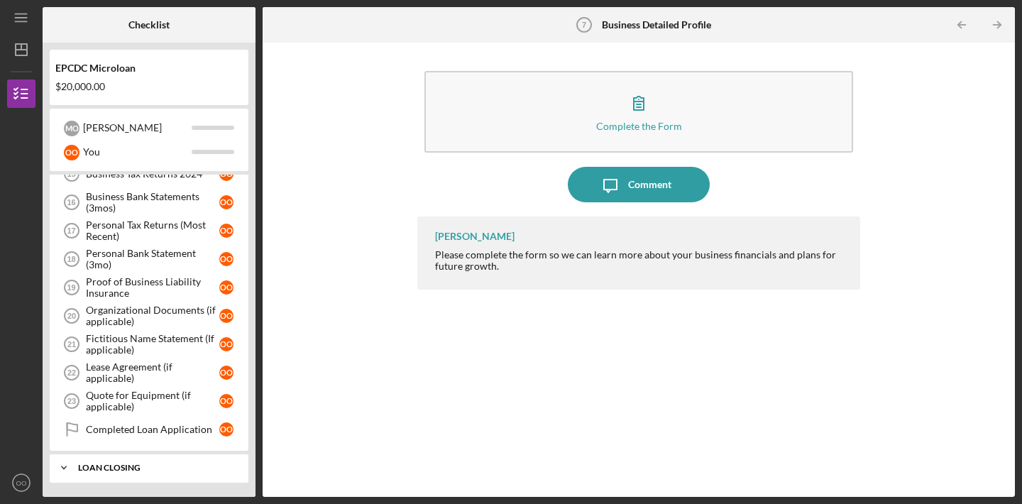
click at [159, 454] on div "Icon/Expander Loan Closing 0 / 5" at bounding box center [149, 467] width 199 height 28
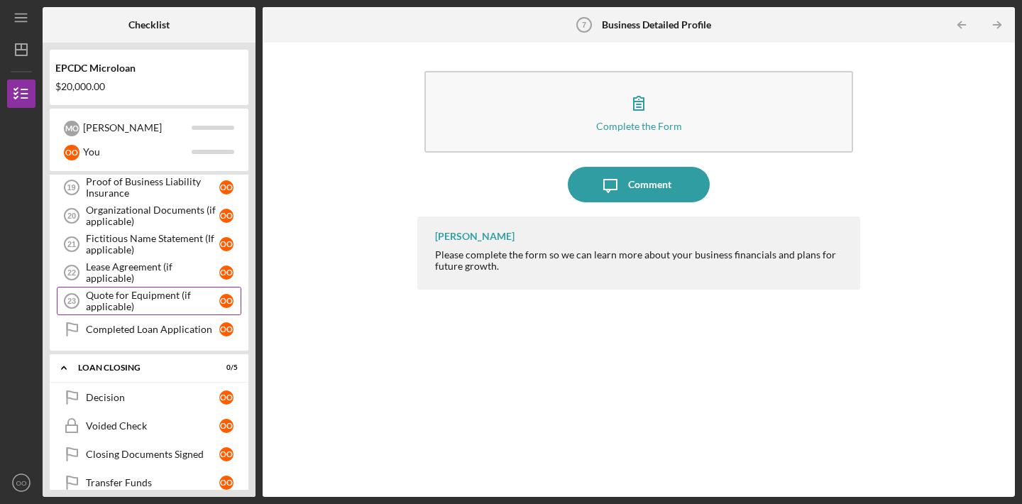
scroll to position [670, 0]
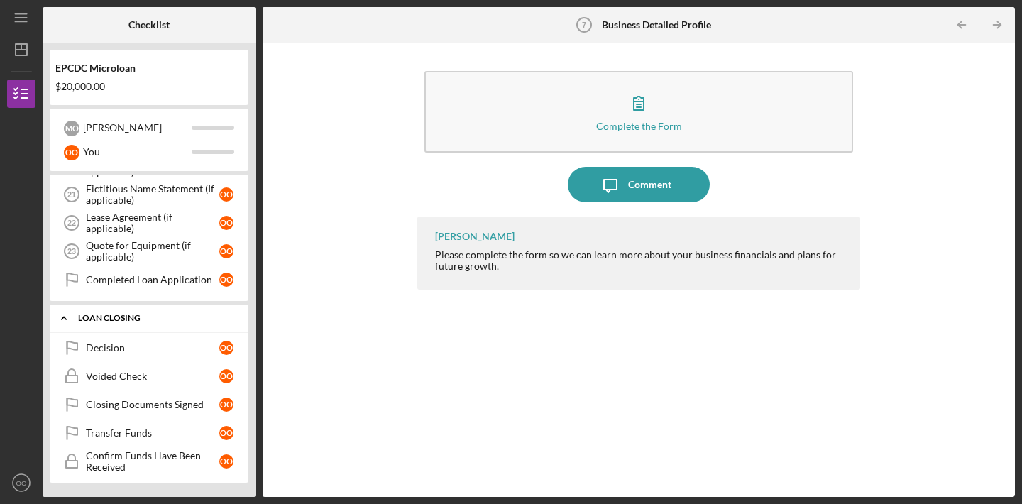
click at [163, 314] on div "Loan Closing" at bounding box center [154, 318] width 153 height 9
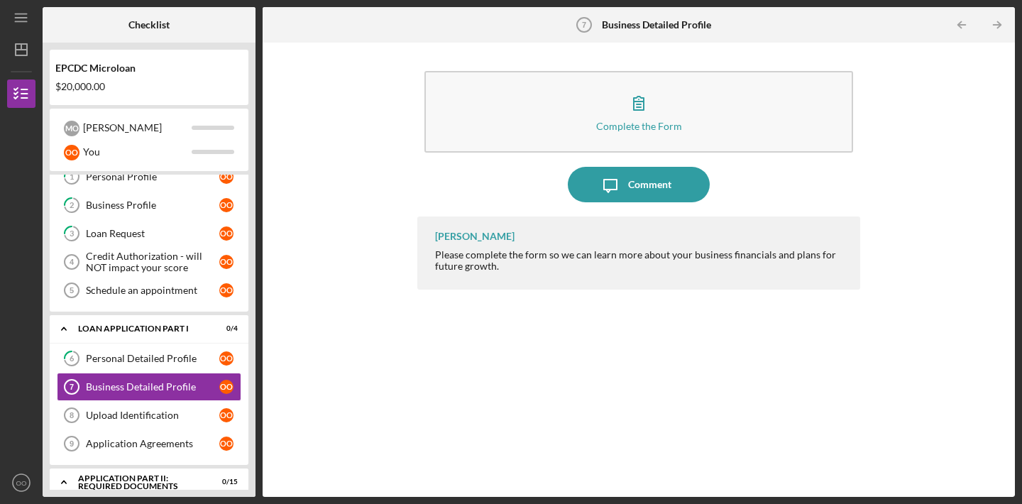
scroll to position [0, 0]
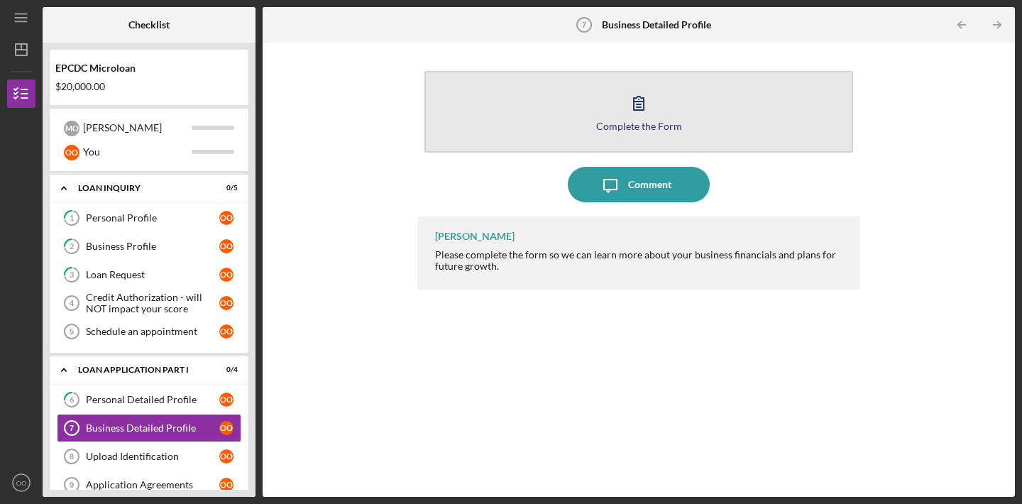
click at [532, 128] on button "Complete the Form Form" at bounding box center [638, 112] width 428 height 82
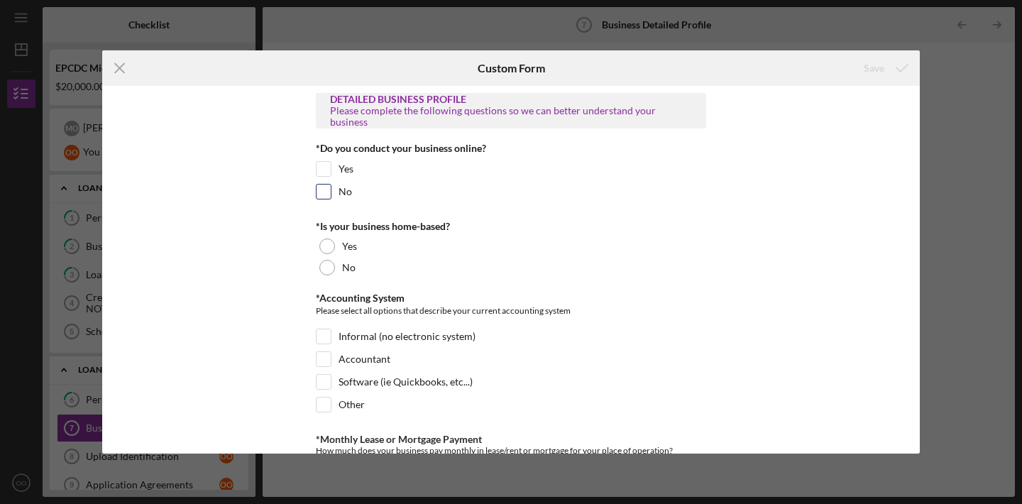
click at [424, 188] on div "No" at bounding box center [511, 195] width 390 height 23
click at [325, 194] on input "No" at bounding box center [323, 191] width 14 height 14
checkbox input "true"
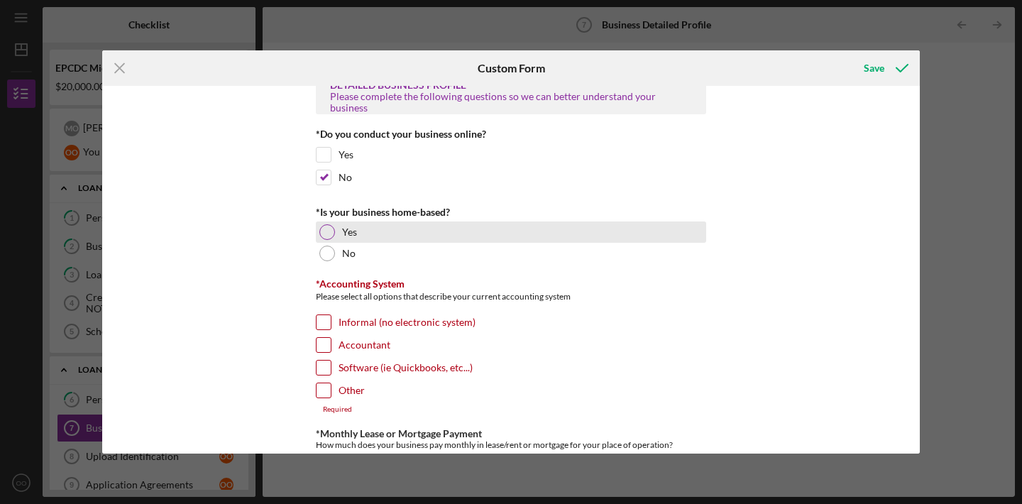
scroll to position [4, 0]
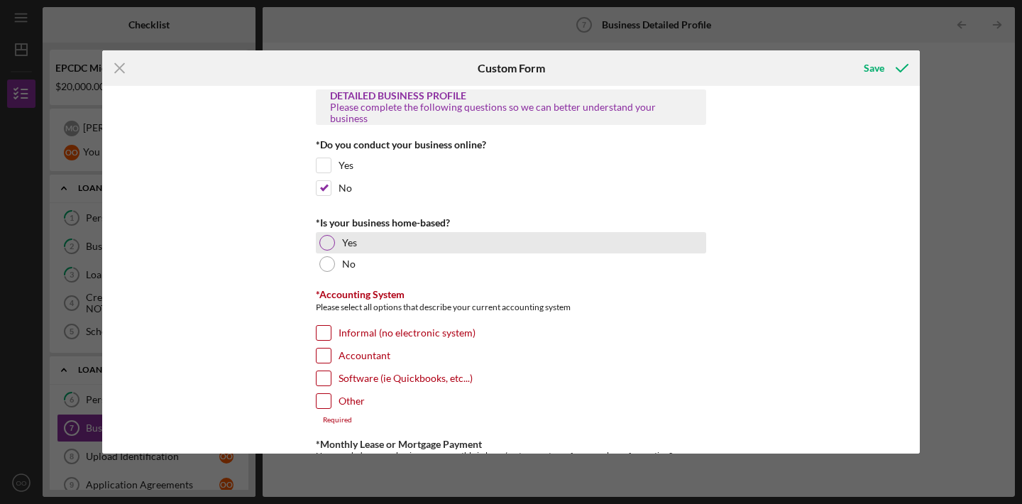
click at [397, 241] on div "Yes" at bounding box center [511, 242] width 390 height 21
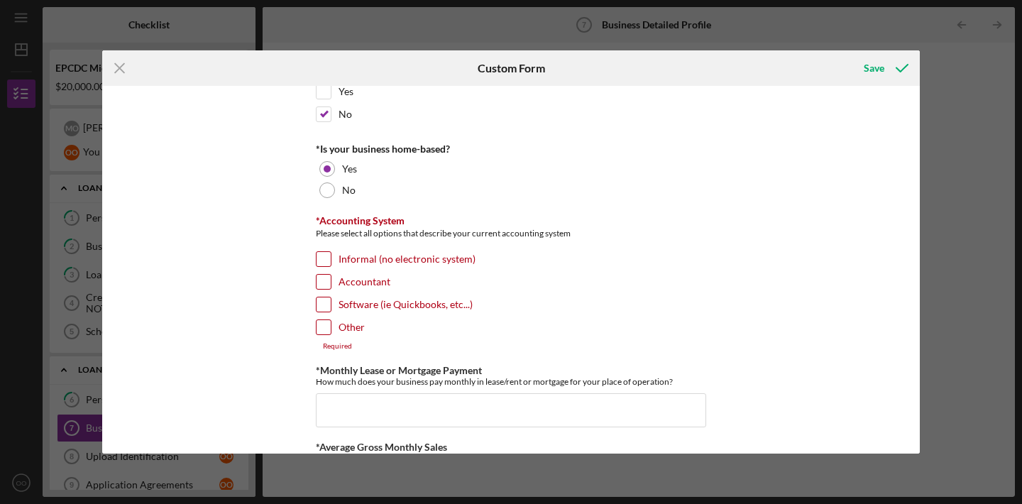
scroll to position [78, 0]
click at [316, 301] on input "Software (ie Quickbooks, etc...)" at bounding box center [323, 304] width 14 height 14
checkbox input "true"
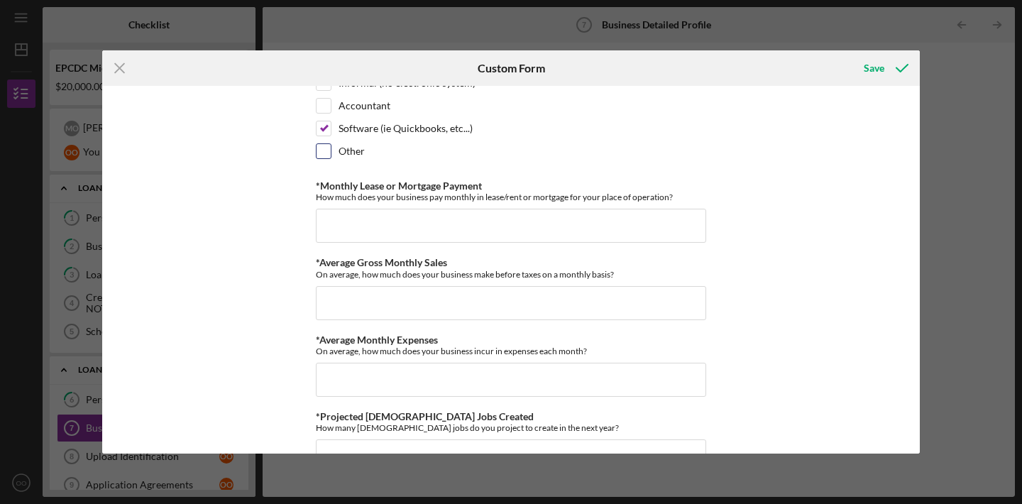
scroll to position [258, 0]
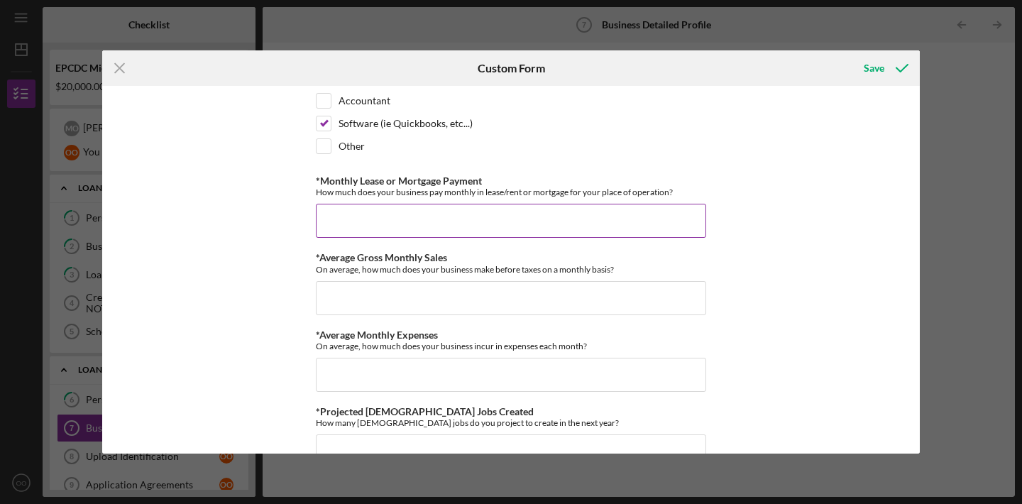
click at [516, 221] on input "*Monthly Lease or Mortgage Payment" at bounding box center [511, 221] width 390 height 34
type input "$0"
type input "$2,200"
click at [536, 293] on input "*Average Gross Monthly Sales" at bounding box center [511, 298] width 390 height 34
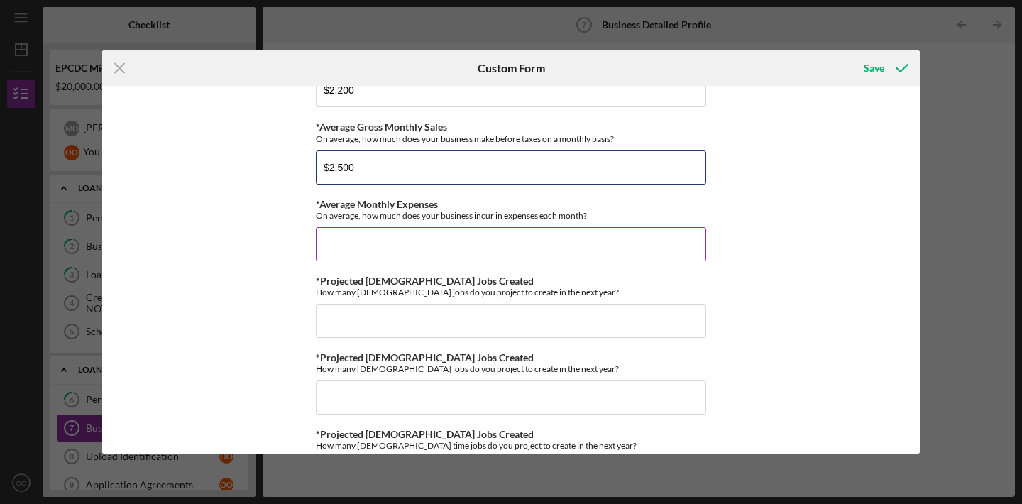
scroll to position [394, 0]
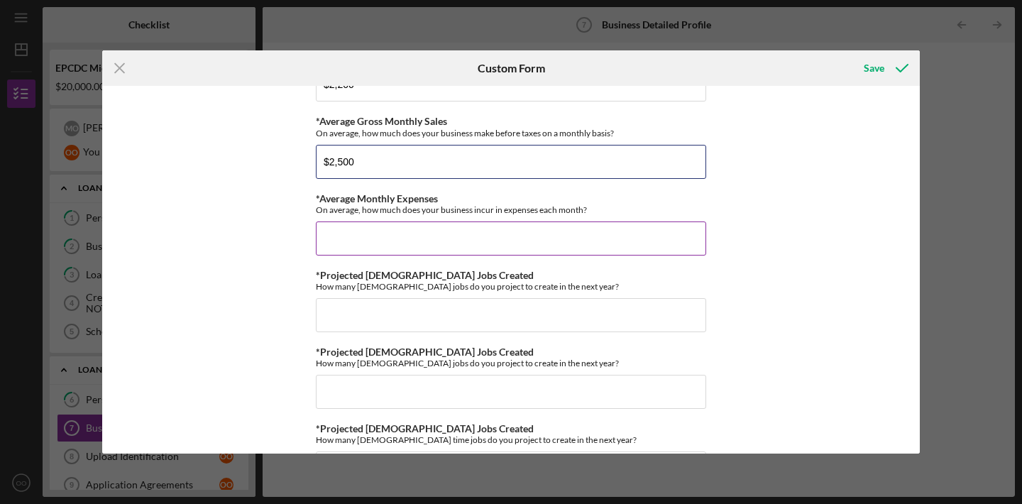
type input "$2,500"
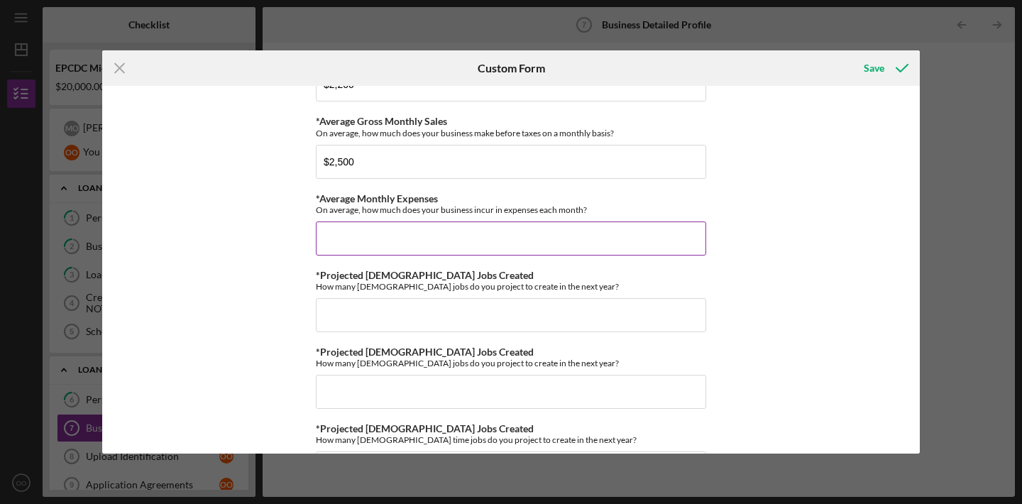
click at [528, 235] on input "*Average Monthly Expenses" at bounding box center [511, 238] width 390 height 34
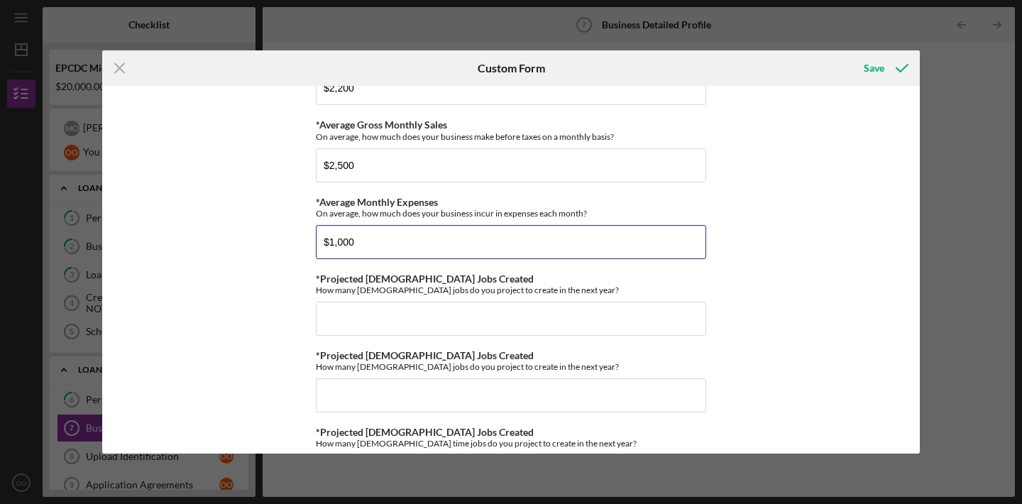
scroll to position [378, 0]
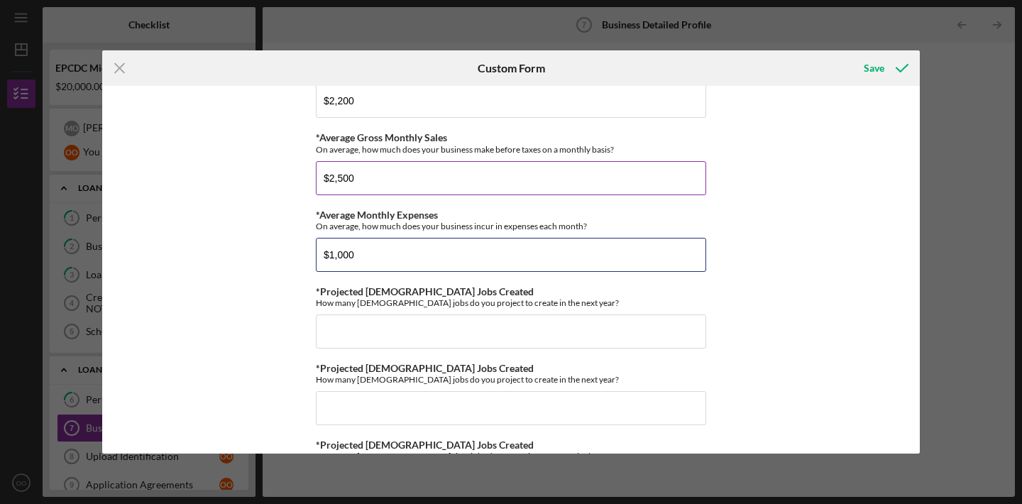
type input "$1,000"
click at [455, 185] on input "$2,500" at bounding box center [511, 178] width 390 height 34
type input "$2"
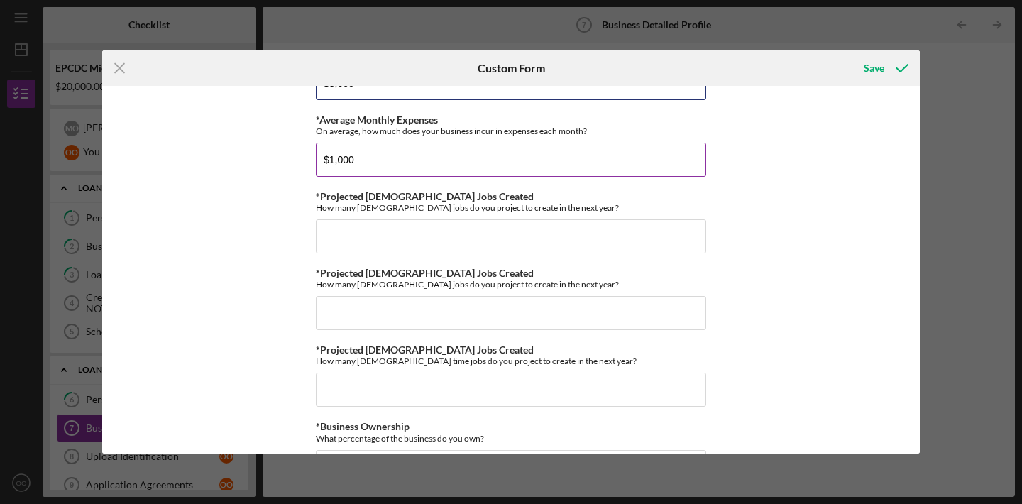
scroll to position [475, 0]
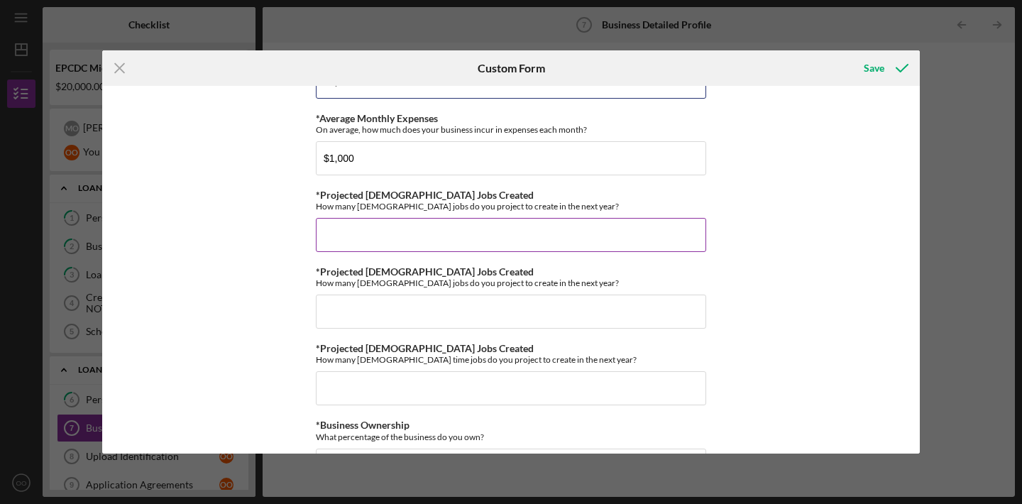
type input "$3,000"
click at [489, 245] on input "*Projected Full Time Jobs Created" at bounding box center [511, 235] width 390 height 34
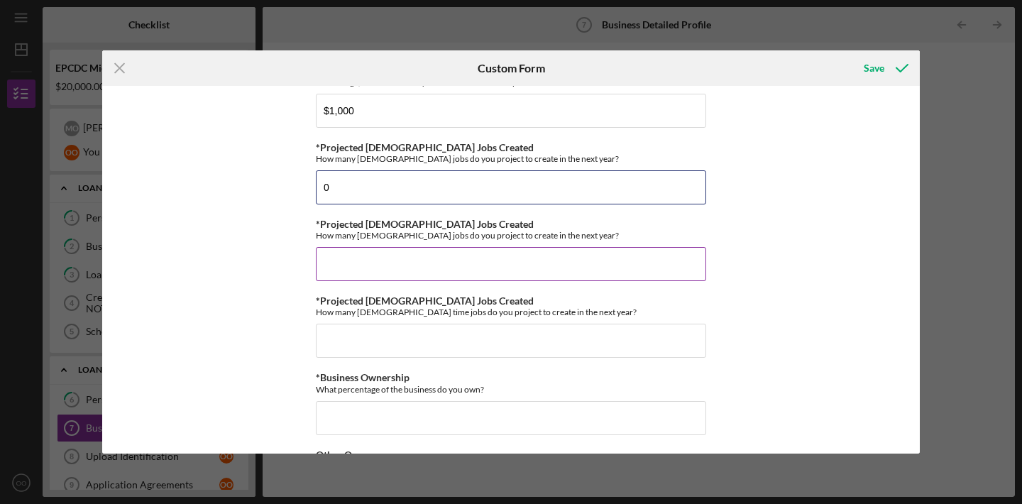
scroll to position [539, 0]
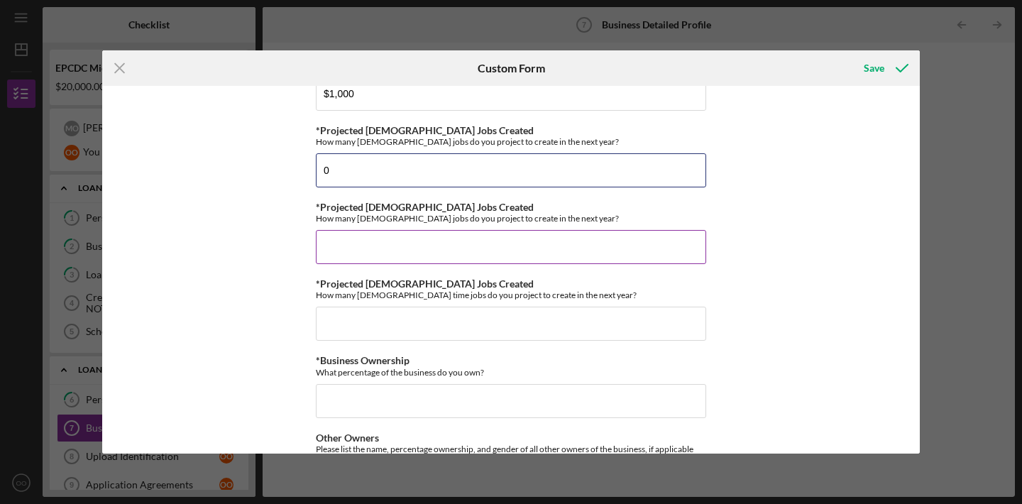
type input "0"
click at [486, 257] on input "*Projected Part Time Jobs Created" at bounding box center [511, 247] width 390 height 34
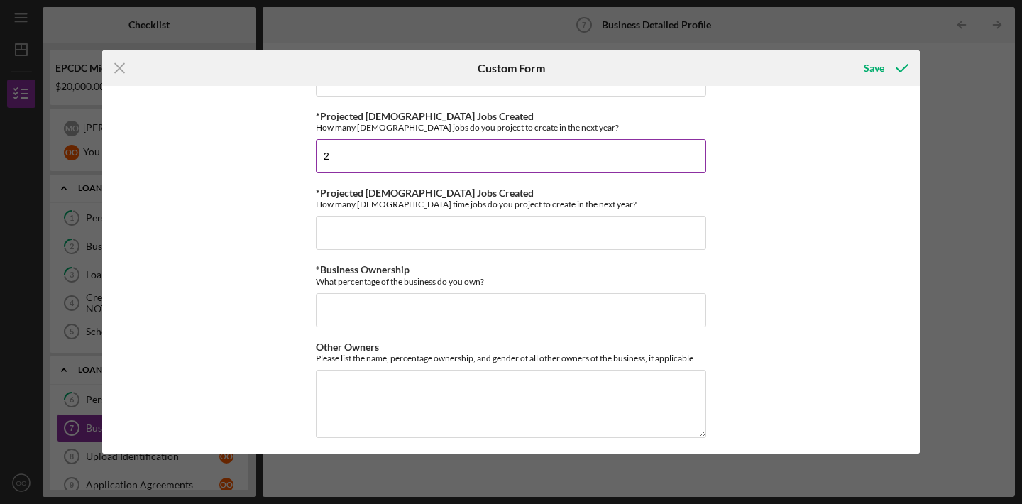
scroll to position [632, 0]
type input "2"
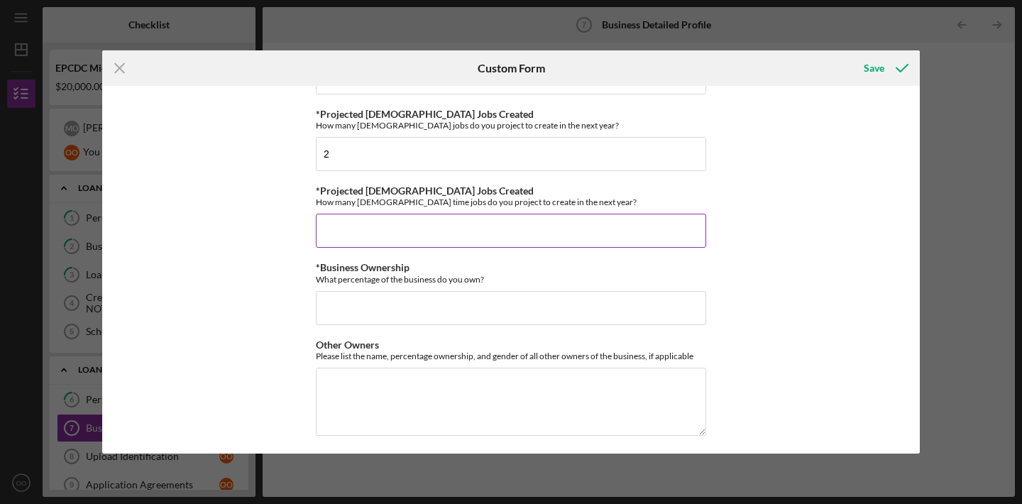
click at [494, 244] on input "*Projected Seasonal Jobs Created" at bounding box center [511, 231] width 390 height 34
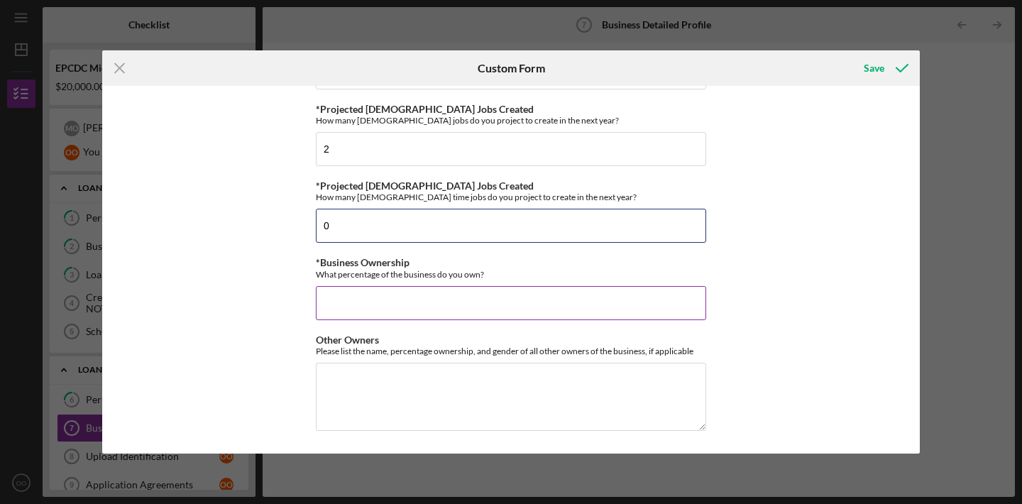
type input "0"
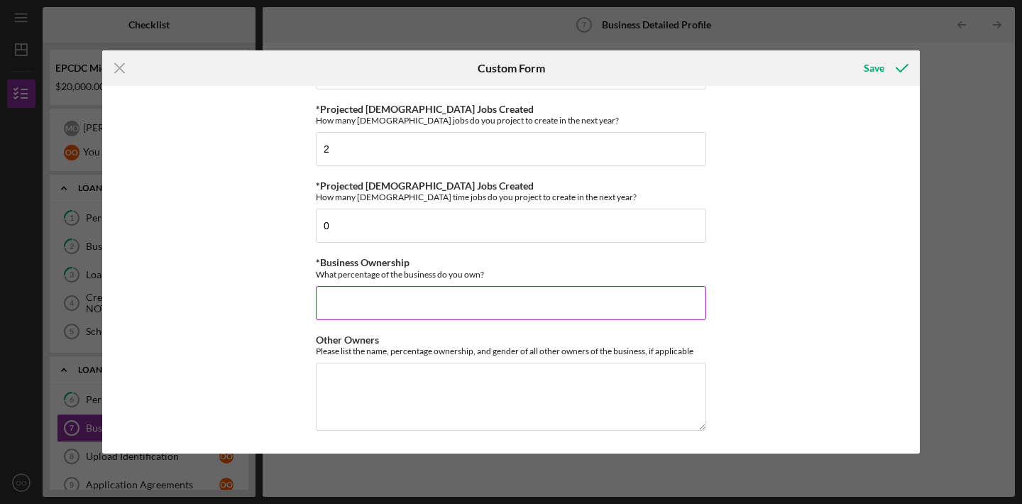
click at [508, 304] on input "*Business Ownership" at bounding box center [511, 303] width 390 height 34
type input "50%"
click at [527, 377] on textarea "Other Owners" at bounding box center [511, 397] width 390 height 68
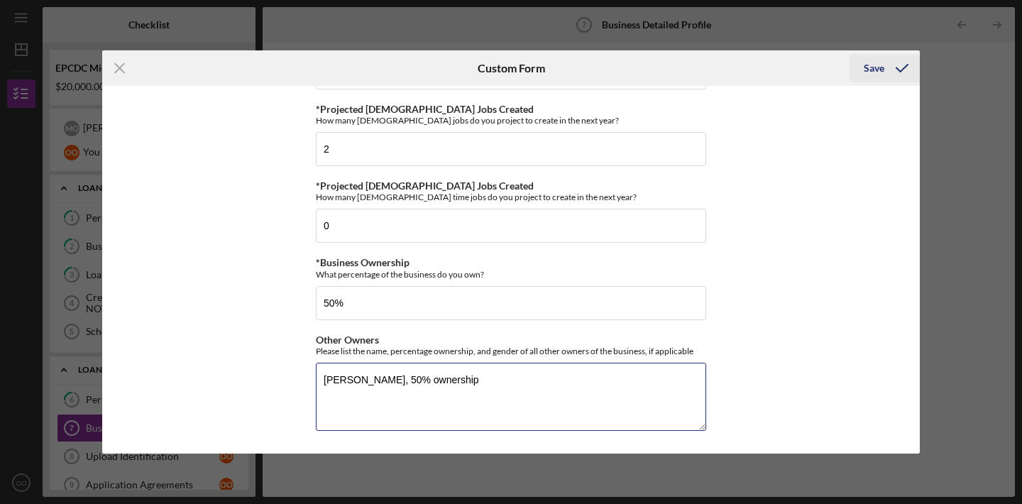
type textarea "Michelle Ortega, 50% ownership"
click at [891, 67] on icon "submit" at bounding box center [901, 67] width 35 height 35
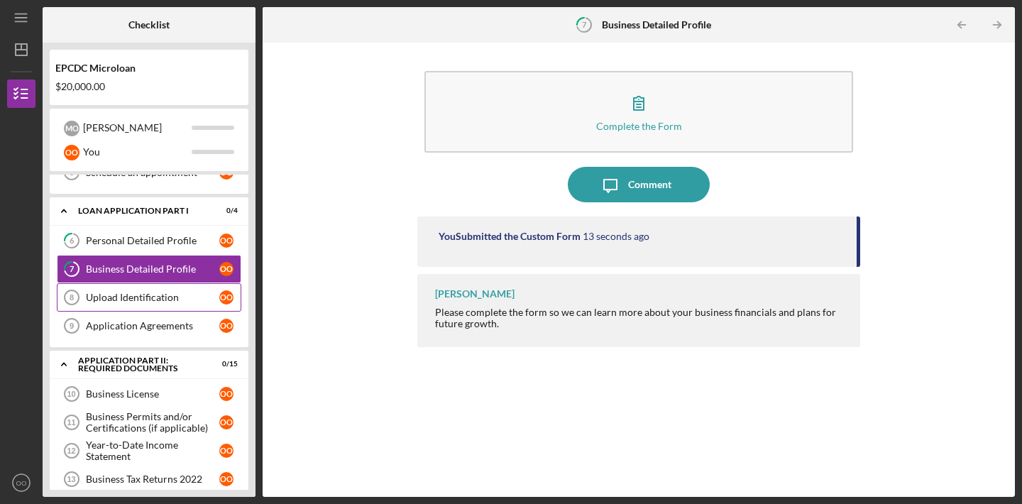
scroll to position [157, 0]
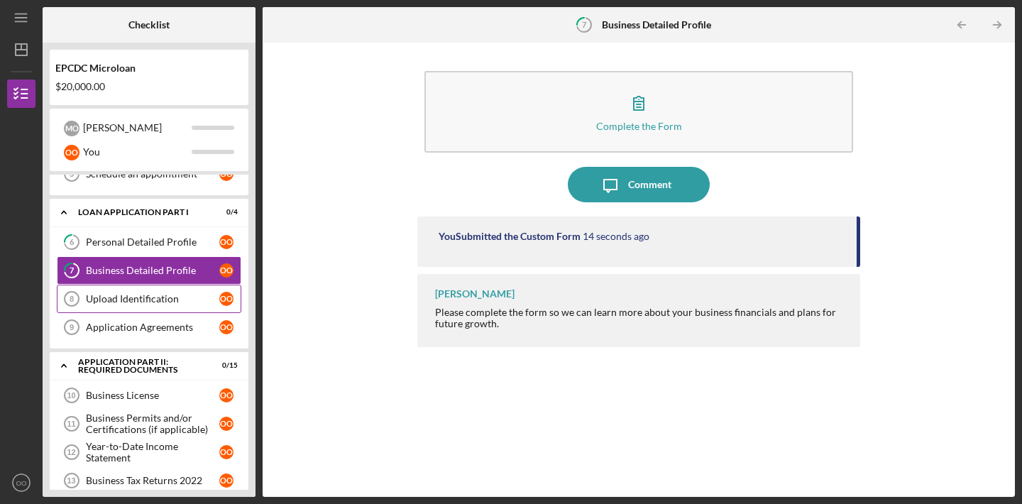
click at [158, 297] on div "Upload Identification" at bounding box center [152, 298] width 133 height 11
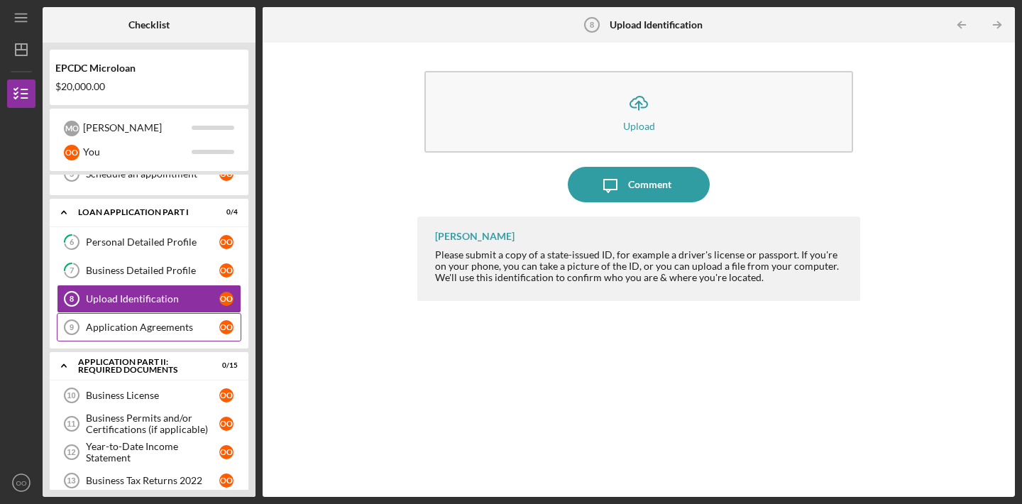
click at [128, 337] on link "Application Agreements 9 Application Agreements o O" at bounding box center [149, 327] width 184 height 28
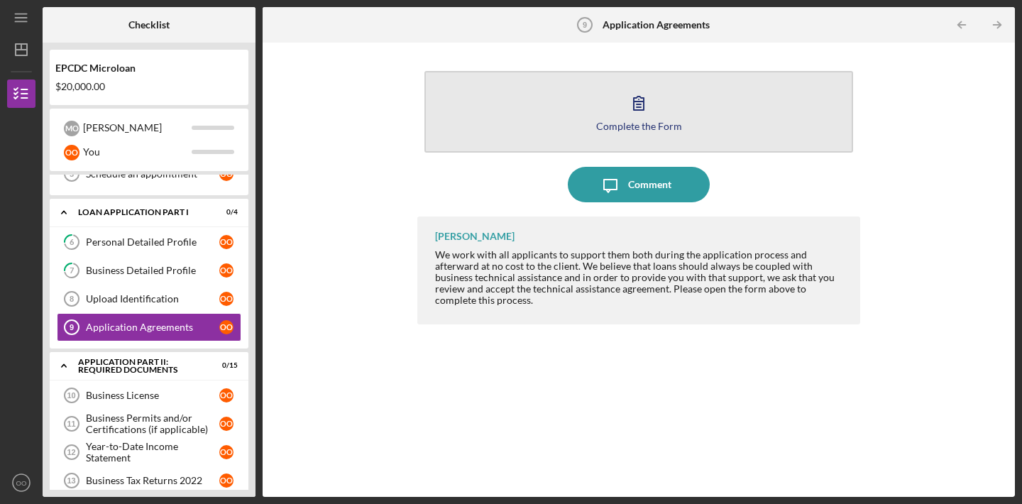
click at [466, 106] on button "Complete the Form Form" at bounding box center [638, 112] width 428 height 82
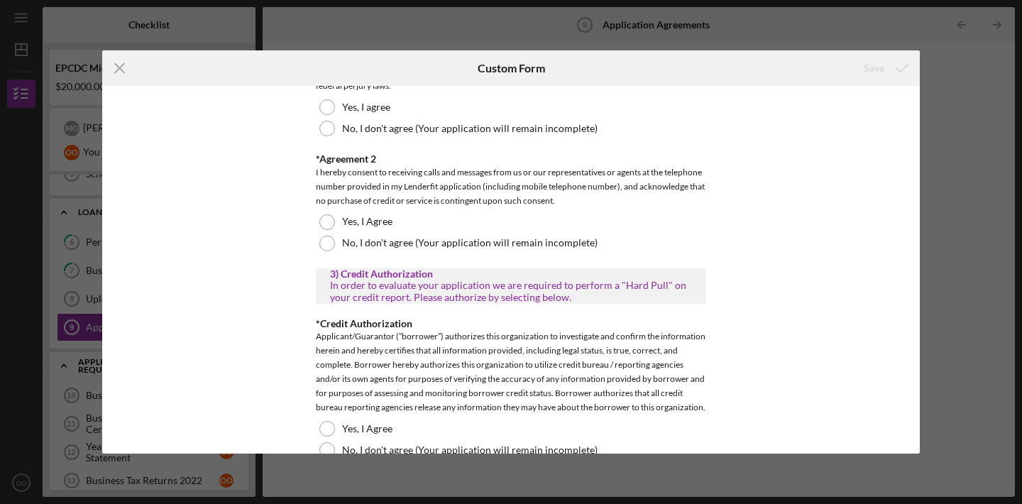
scroll to position [1529, 0]
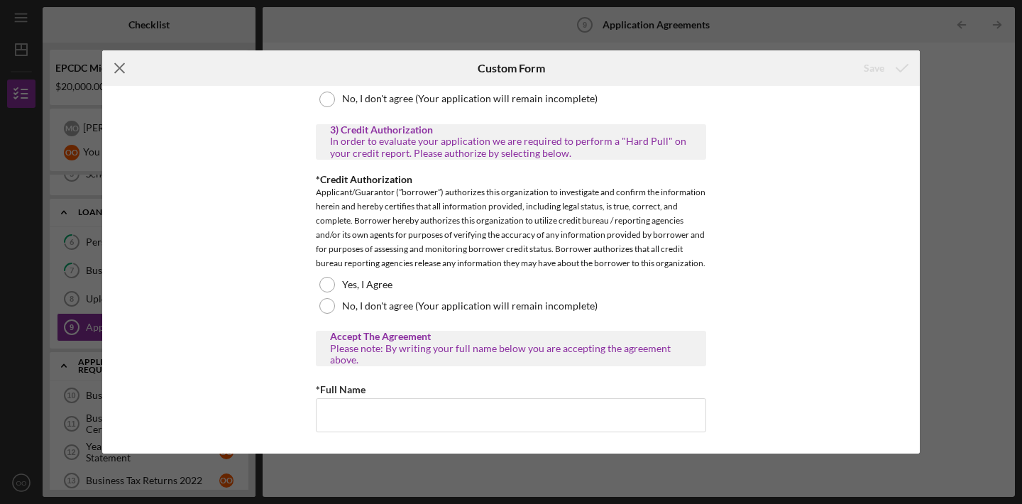
click at [114, 62] on icon "Icon/Menu Close" at bounding box center [119, 67] width 35 height 35
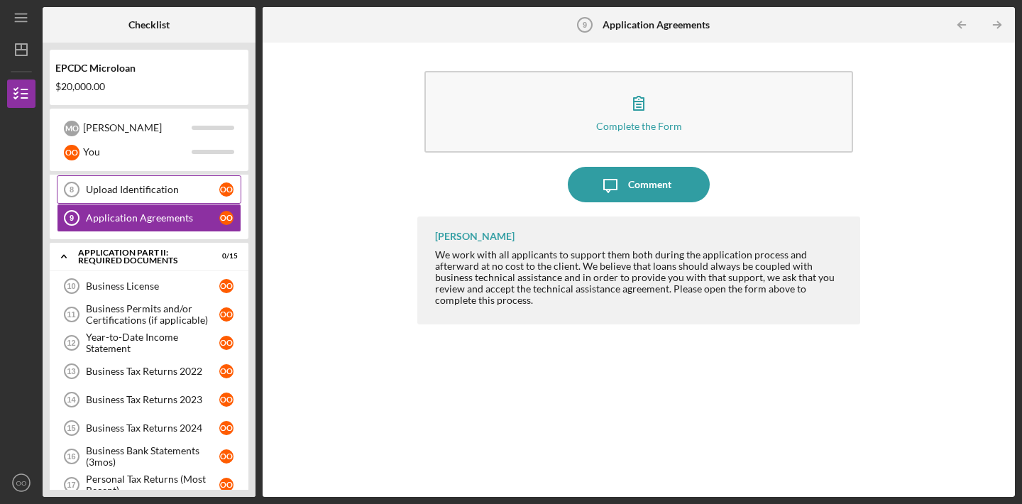
scroll to position [267, 0]
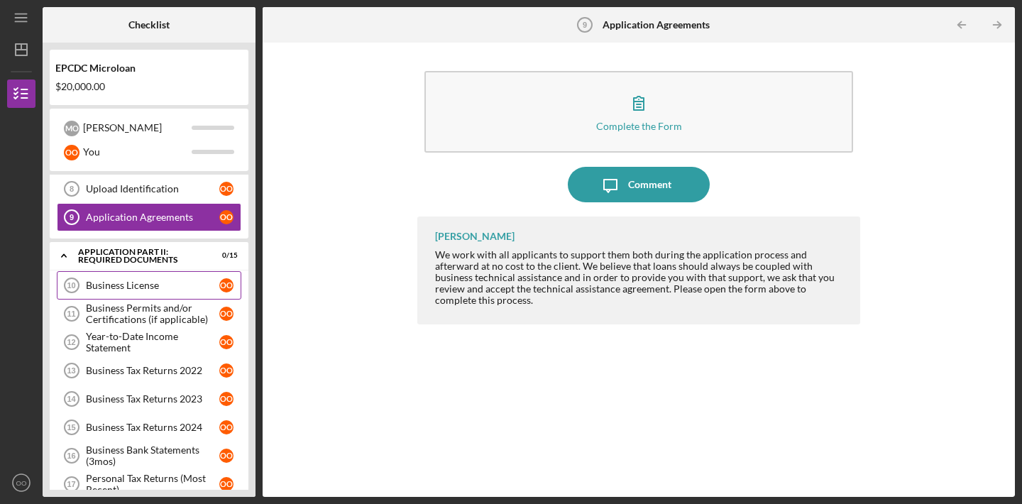
click at [161, 297] on link "Business License 10 Business License o O" at bounding box center [149, 285] width 184 height 28
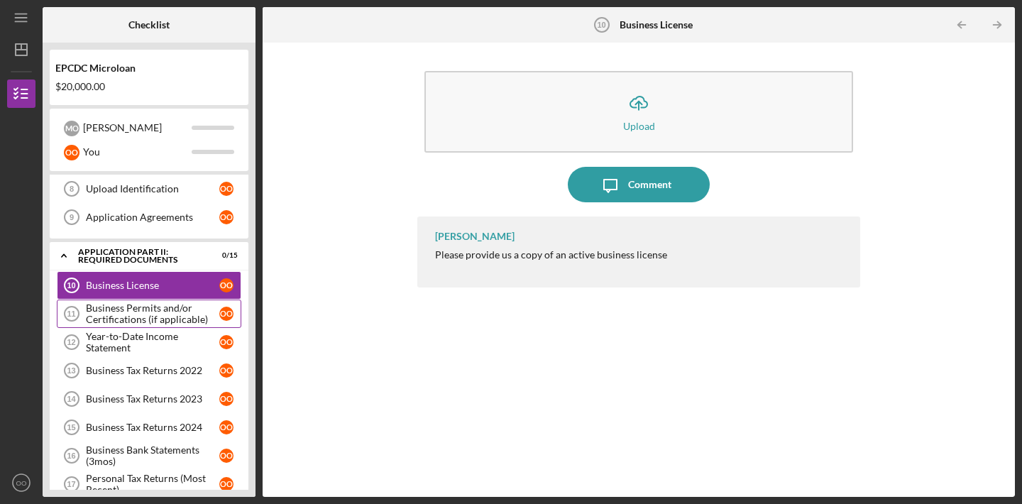
click at [147, 321] on div "Business Permits and/or Certifications (if applicable)" at bounding box center [152, 313] width 133 height 23
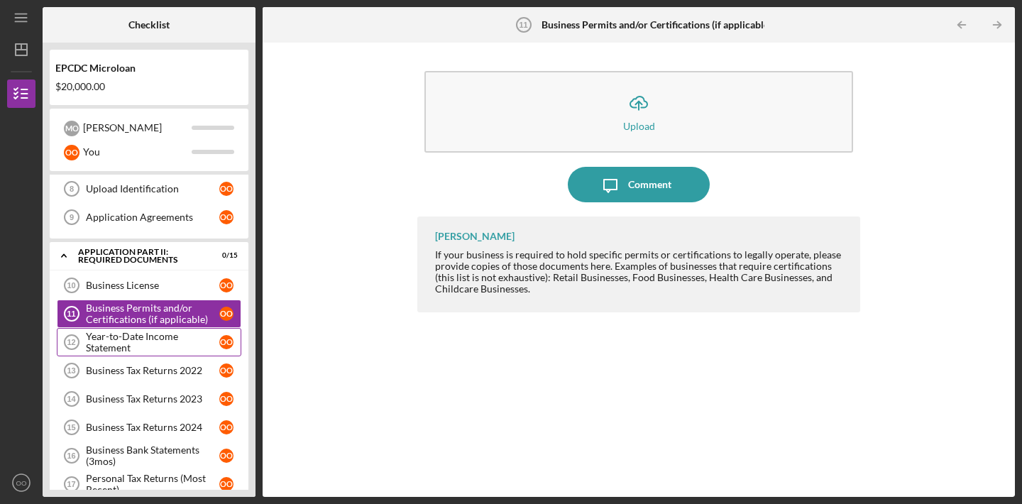
click at [157, 341] on div "Year-to-Date Income Statement" at bounding box center [152, 342] width 133 height 23
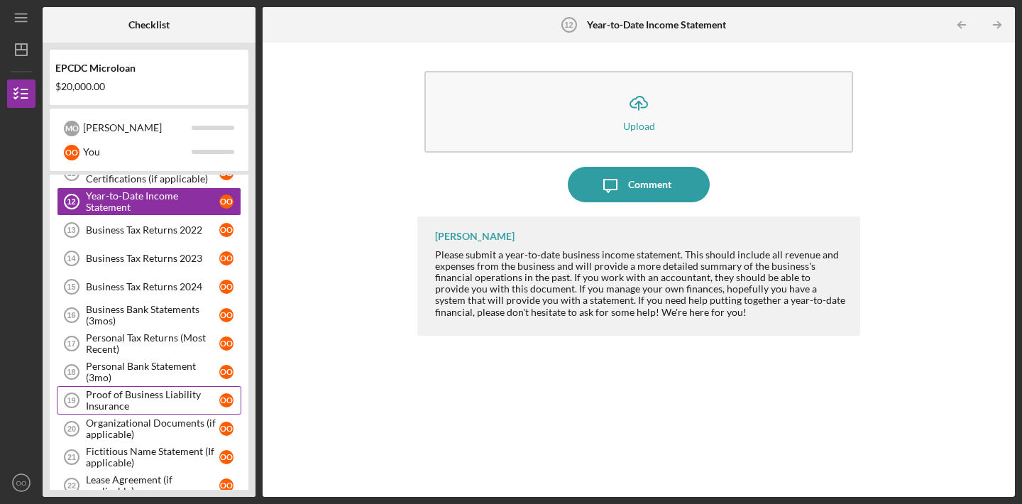
scroll to position [402, 0]
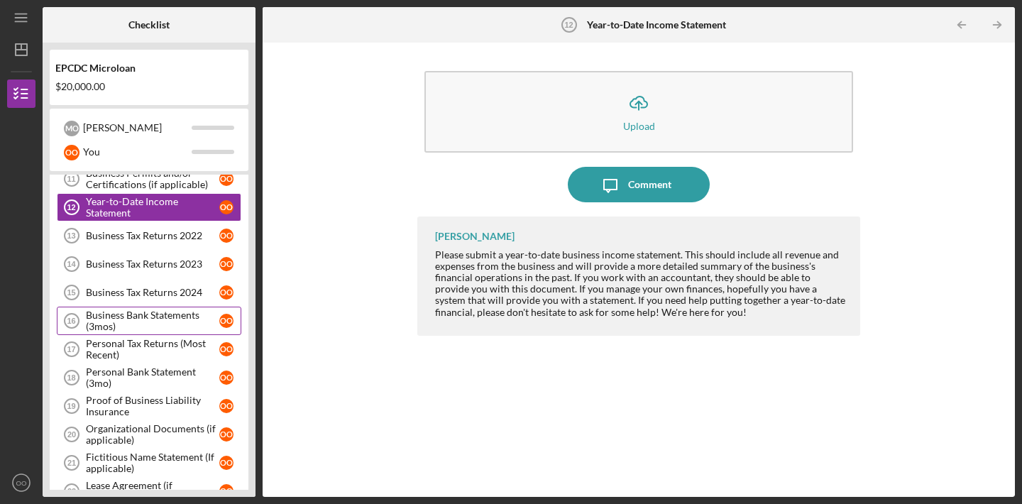
click at [144, 331] on div "Business Bank Statements (3mos)" at bounding box center [152, 320] width 133 height 23
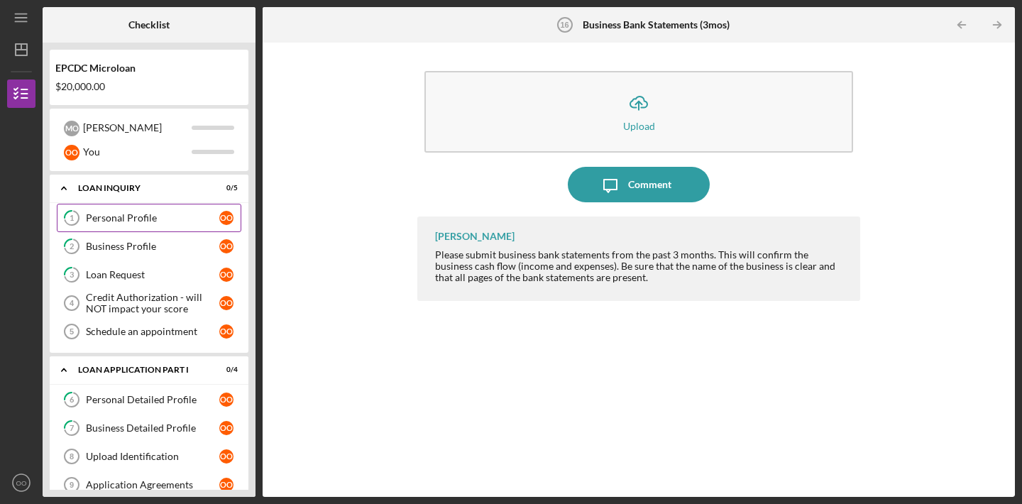
click at [127, 210] on link "1 Personal Profile o O" at bounding box center [149, 218] width 184 height 28
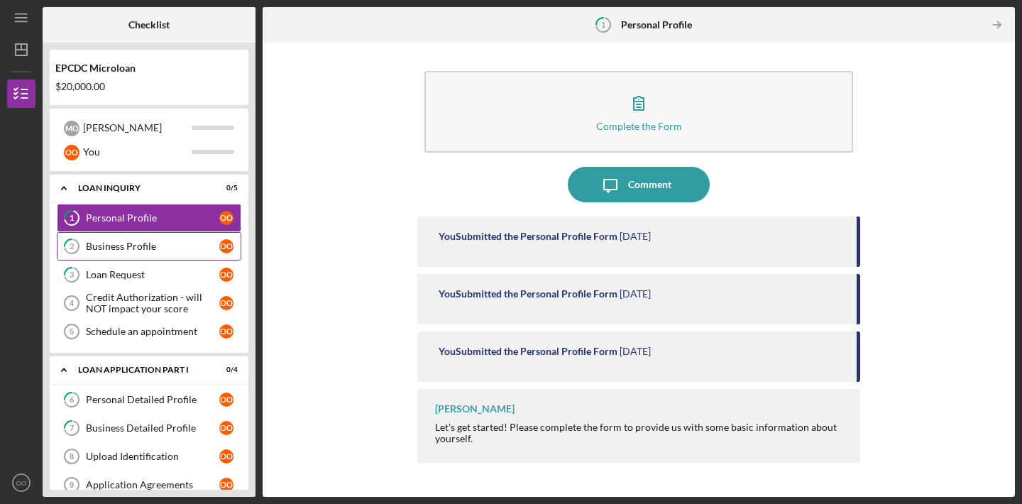
click at [157, 255] on link "2 Business Profile o O" at bounding box center [149, 246] width 184 height 28
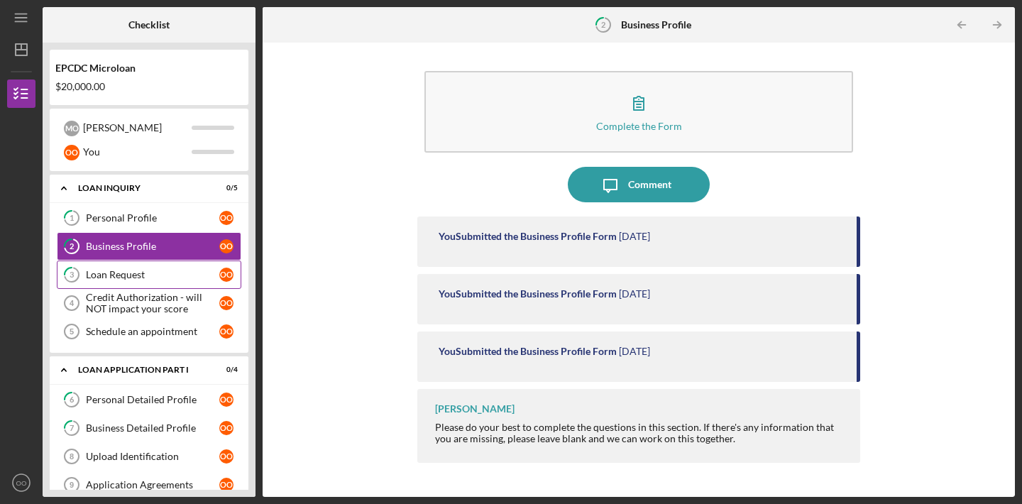
click at [162, 278] on div "Loan Request" at bounding box center [152, 274] width 133 height 11
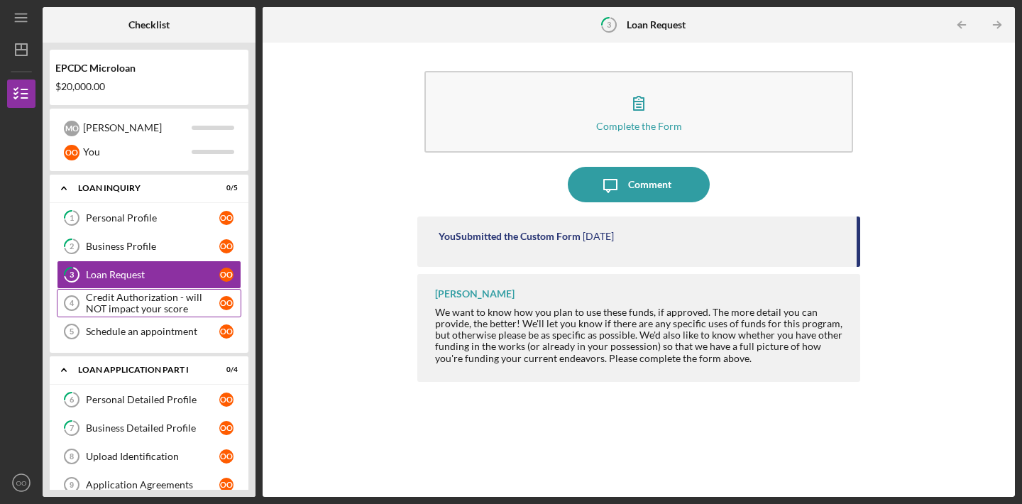
click at [157, 309] on div "Credit Authorization - will NOT impact your score" at bounding box center [152, 303] width 133 height 23
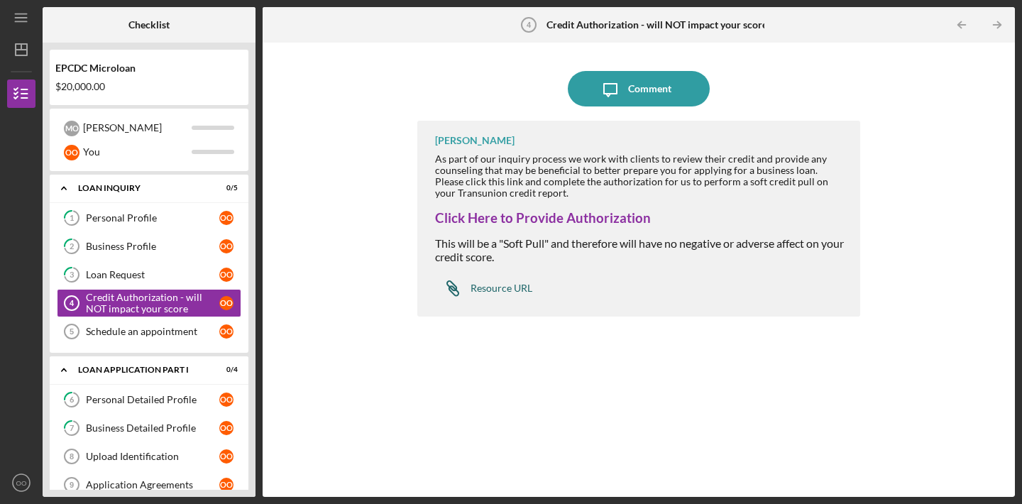
click at [514, 290] on div "Resource URL" at bounding box center [501, 287] width 62 height 11
click at [16, 18] on line "button" at bounding box center [20, 18] width 11 height 0
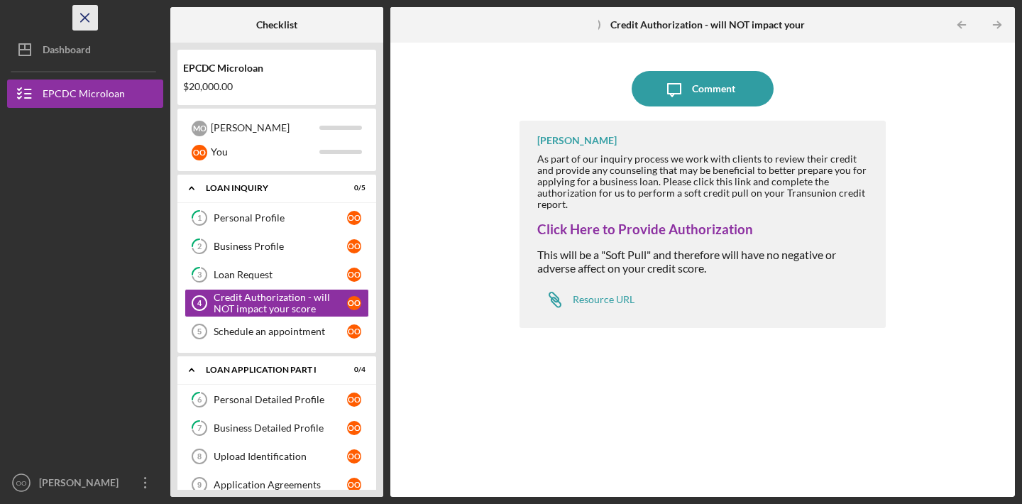
click at [84, 9] on icon "Icon/Menu Close" at bounding box center [86, 18] width 32 height 32
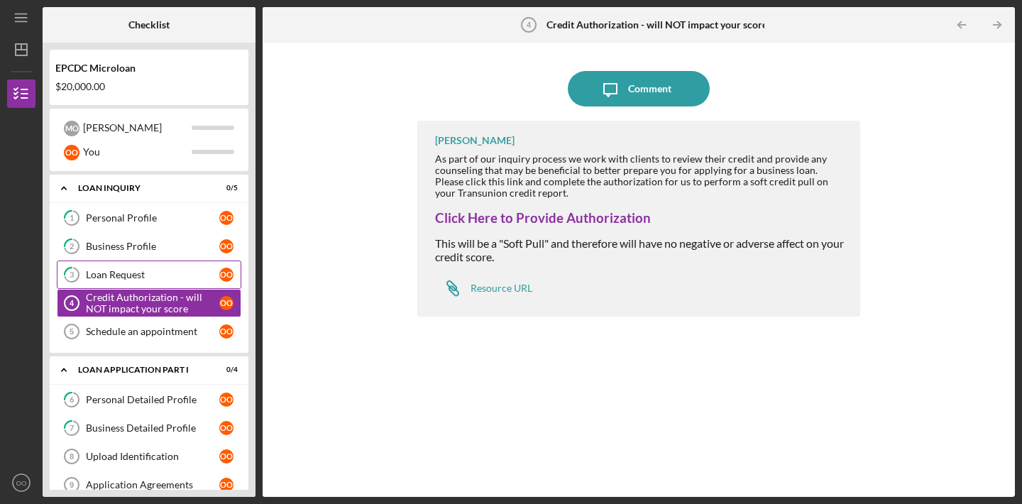
click at [164, 279] on div "Loan Request" at bounding box center [152, 274] width 133 height 11
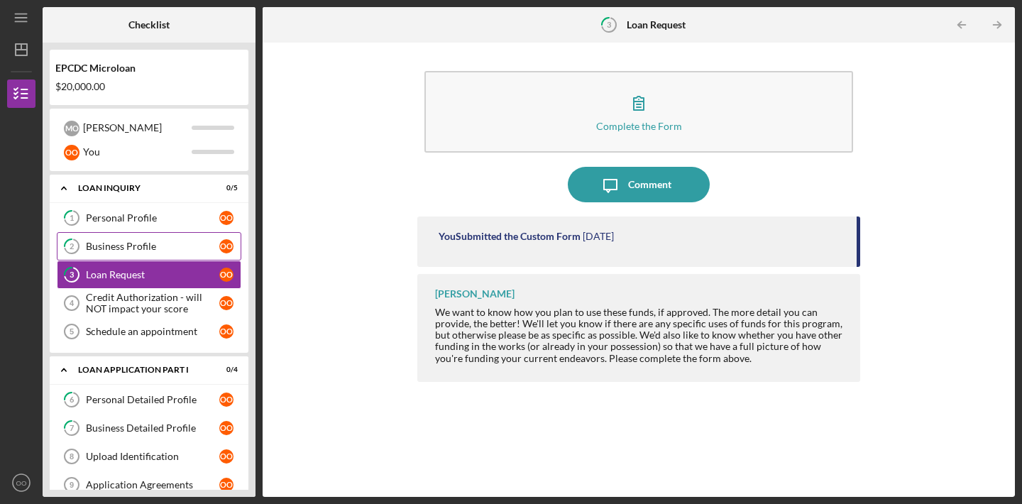
click at [177, 242] on div "Business Profile" at bounding box center [152, 245] width 133 height 11
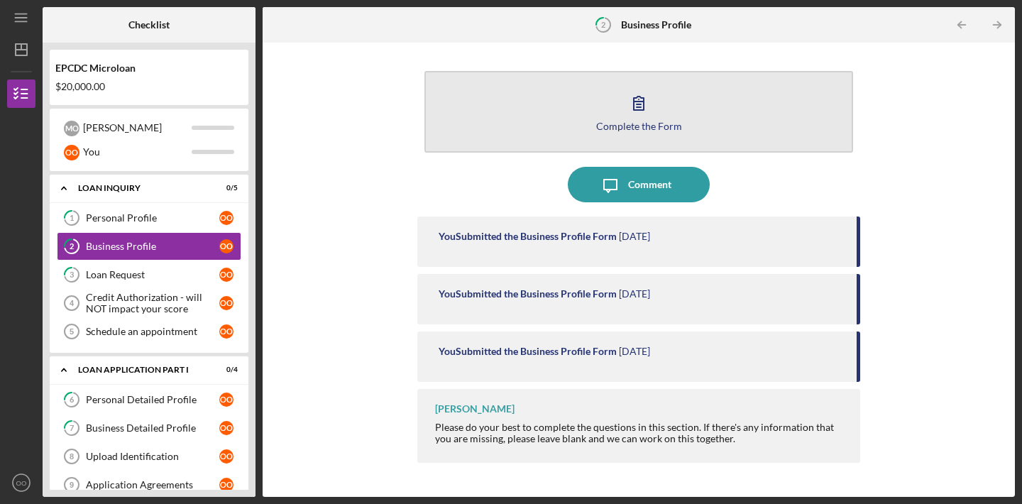
click at [501, 107] on button "Complete the Form Form" at bounding box center [638, 112] width 428 height 82
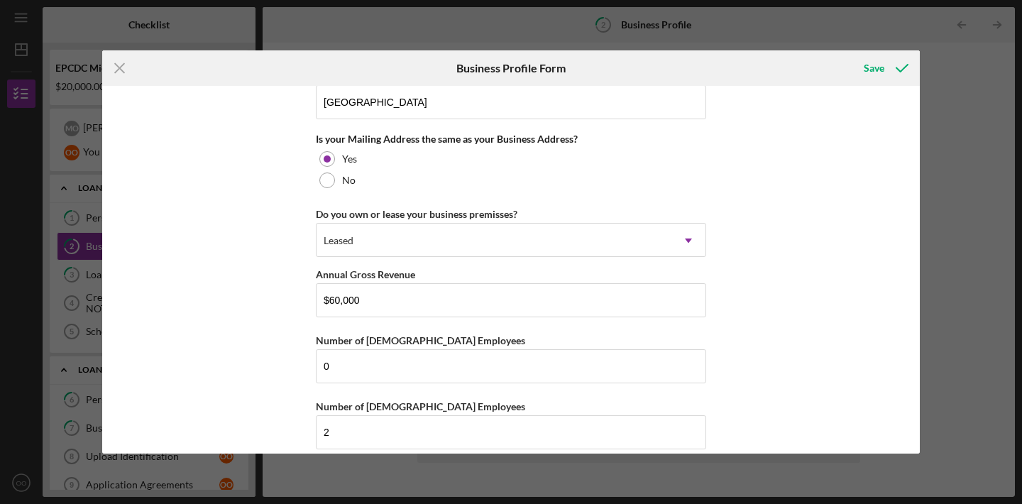
scroll to position [1283, 0]
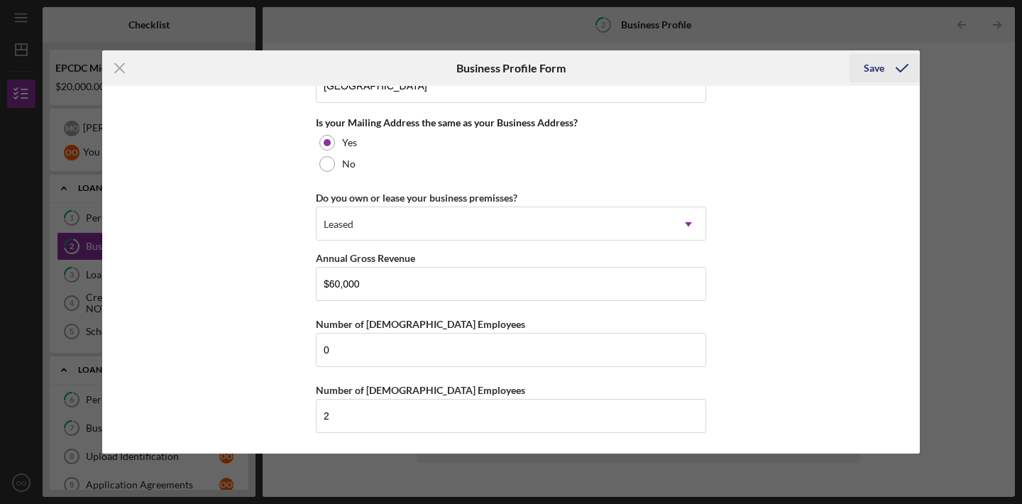
click at [904, 66] on icon "submit" at bounding box center [901, 67] width 35 height 35
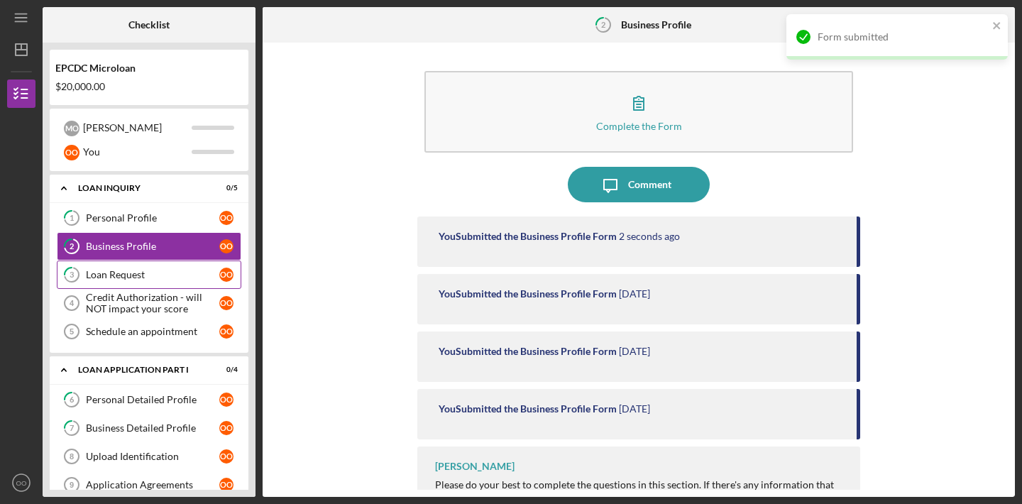
click at [171, 266] on link "3 Loan Request o O" at bounding box center [149, 274] width 184 height 28
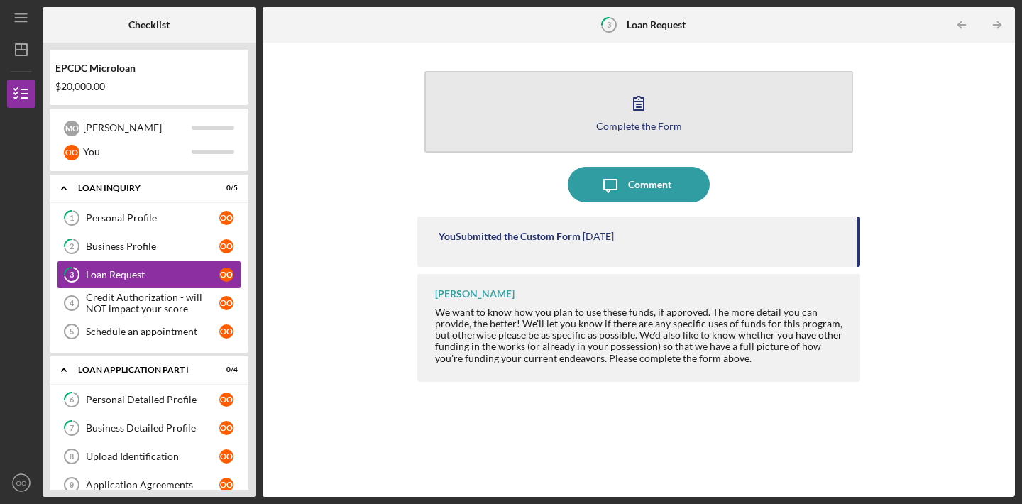
click at [524, 126] on button "Complete the Form Form" at bounding box center [638, 112] width 428 height 82
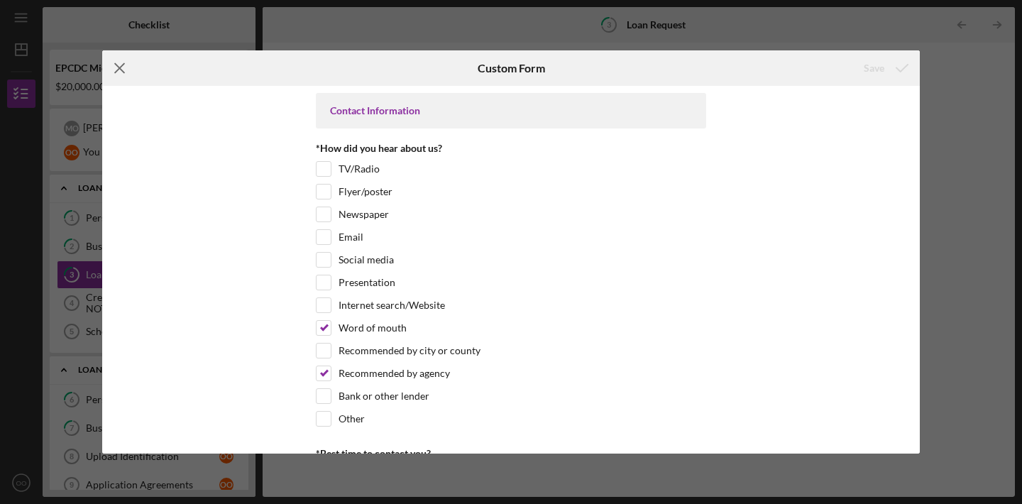
click at [119, 72] on icon "Icon/Menu Close" at bounding box center [119, 67] width 35 height 35
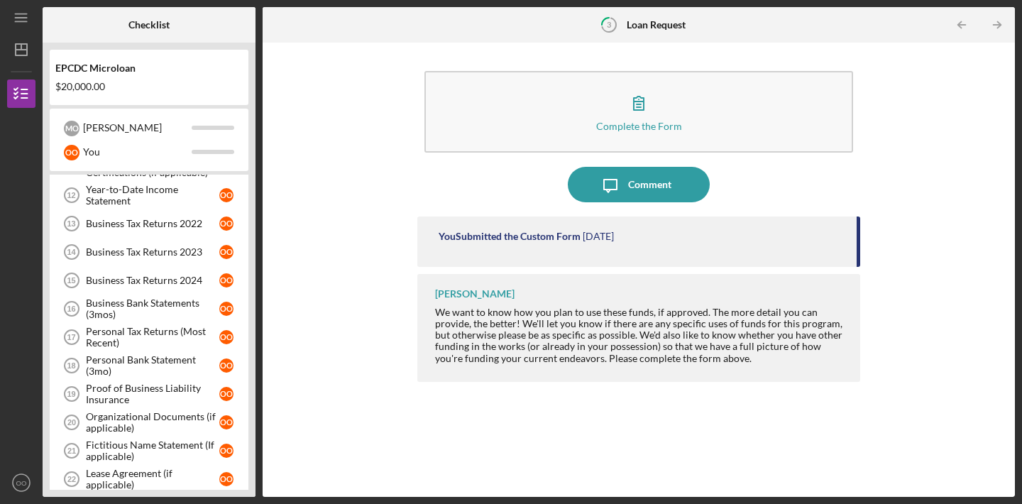
scroll to position [339, 0]
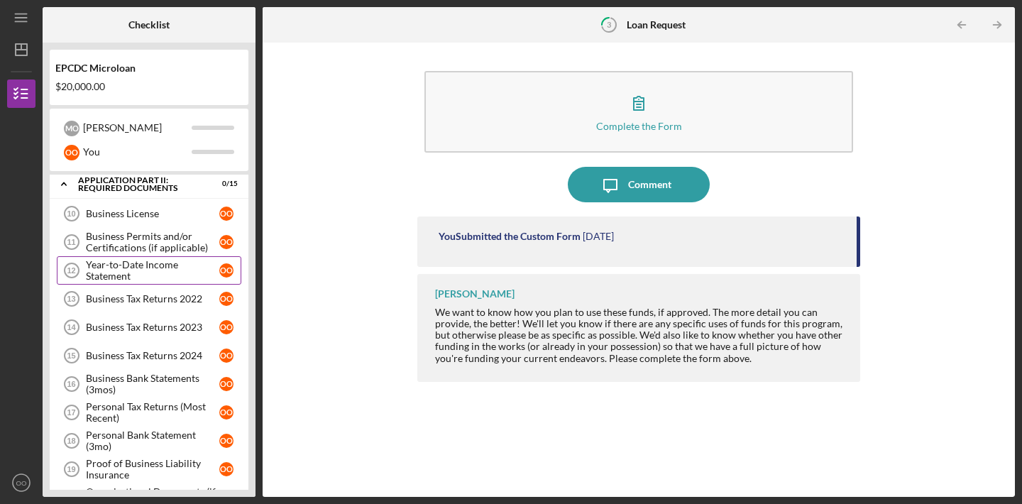
click at [165, 271] on div "Year-to-Date Income Statement" at bounding box center [152, 270] width 133 height 23
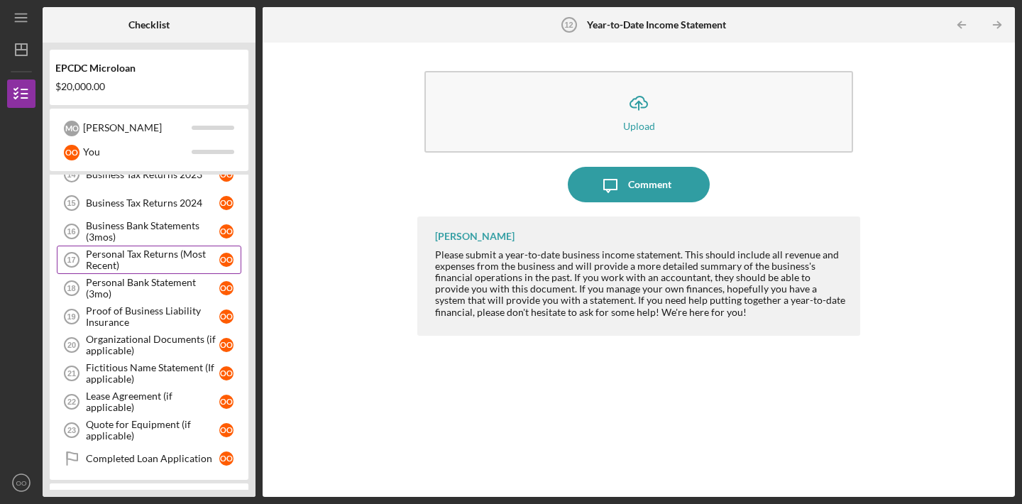
scroll to position [501, 0]
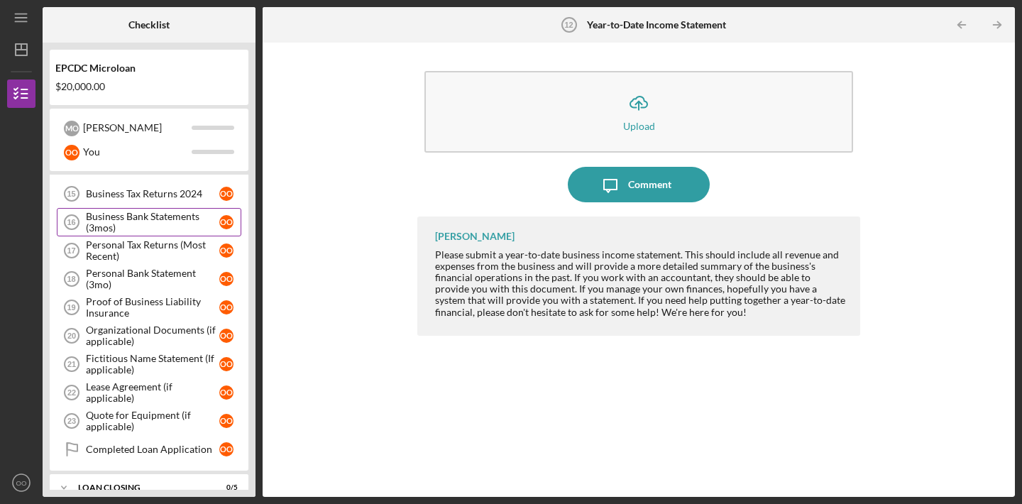
click at [160, 216] on div "Business Bank Statements (3mos)" at bounding box center [152, 222] width 133 height 23
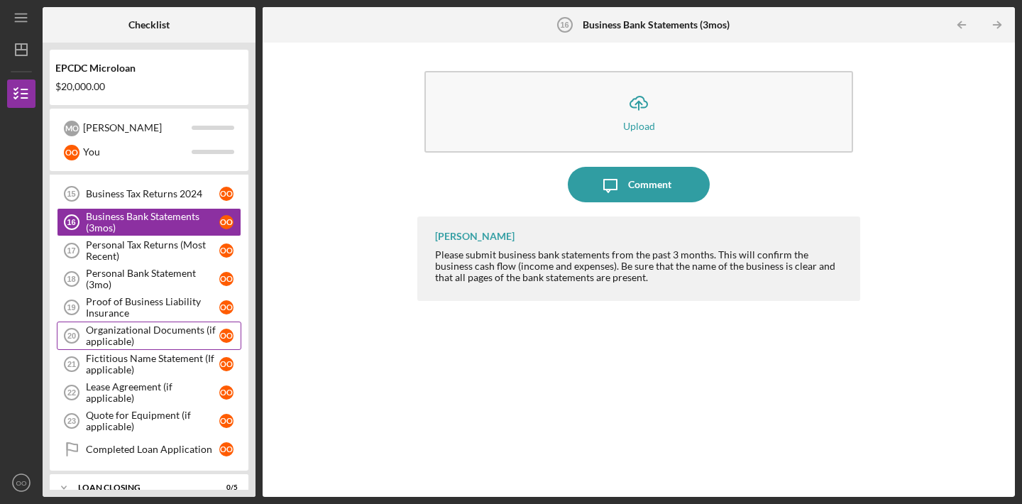
click at [165, 342] on div "Organizational Documents (if applicable)" at bounding box center [152, 335] width 133 height 23
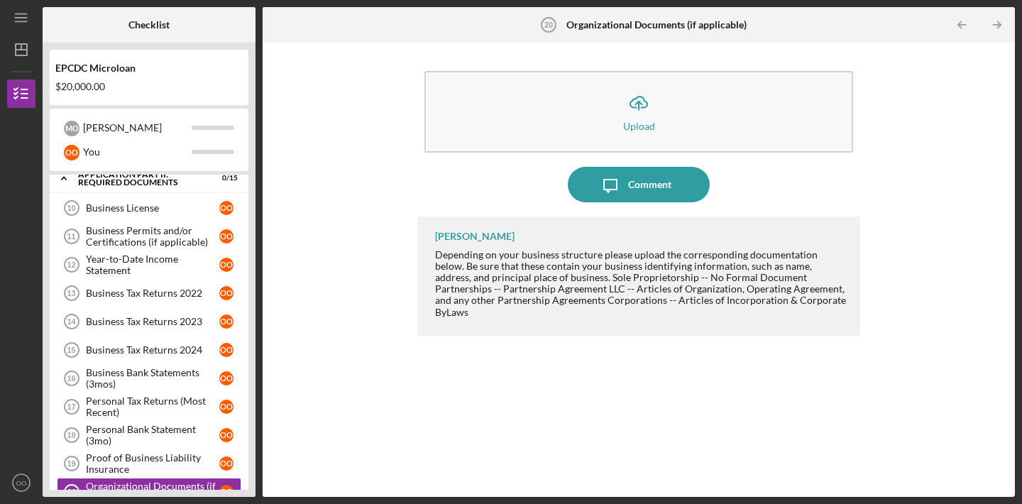
scroll to position [348, 0]
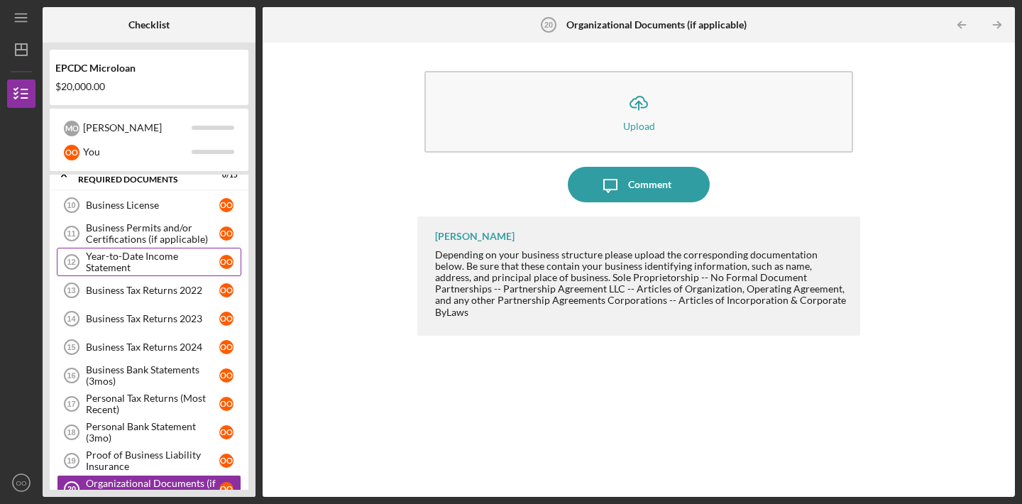
click at [165, 271] on div "Year-to-Date Income Statement" at bounding box center [152, 261] width 133 height 23
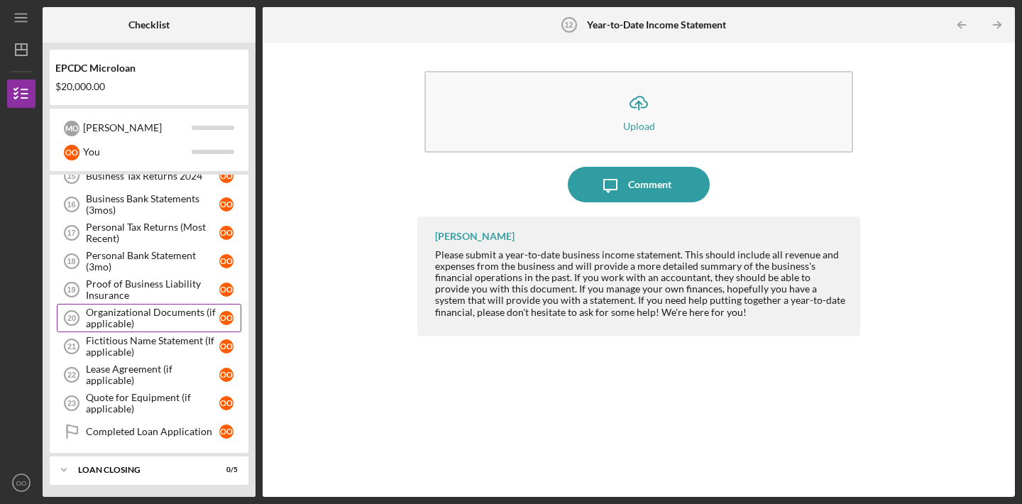
scroll to position [519, 0]
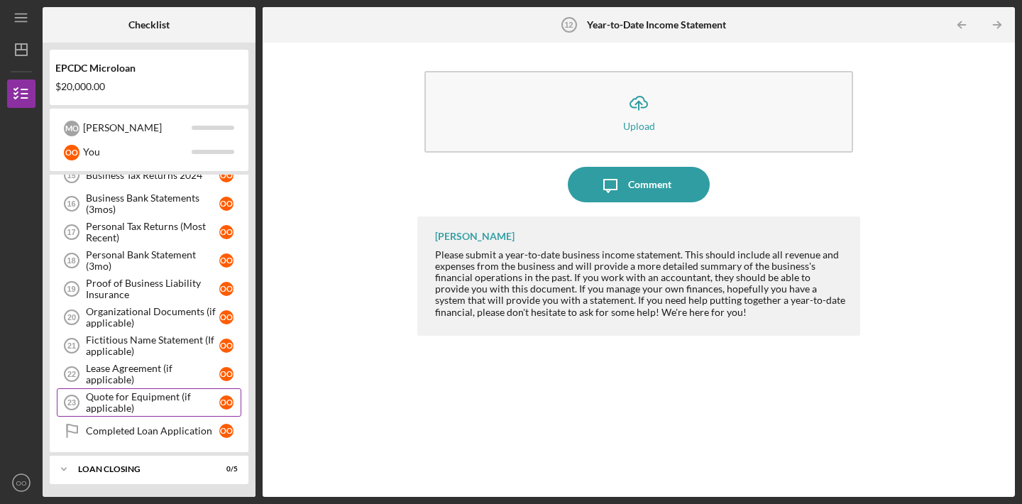
click at [162, 404] on div "Quote for Equipment (if applicable)" at bounding box center [152, 402] width 133 height 23
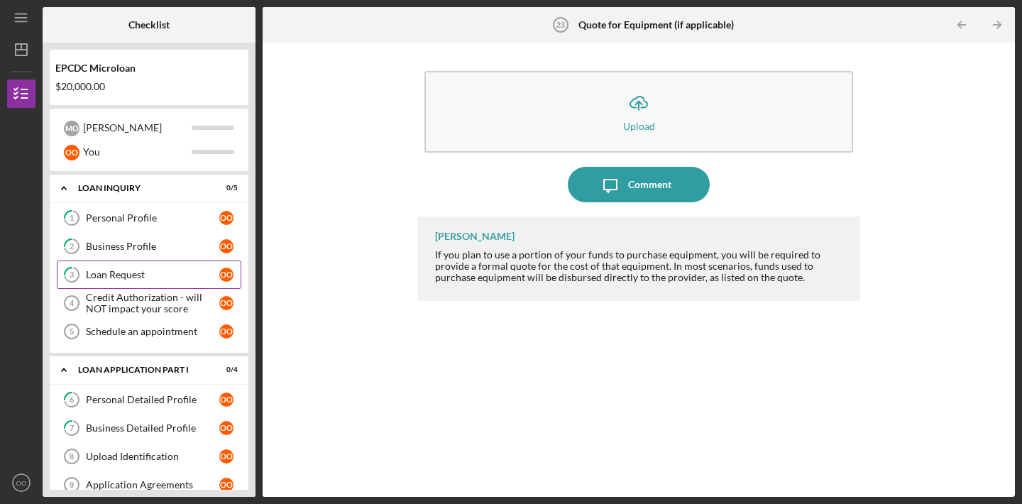
click at [155, 280] on div "Loan Request" at bounding box center [152, 274] width 133 height 11
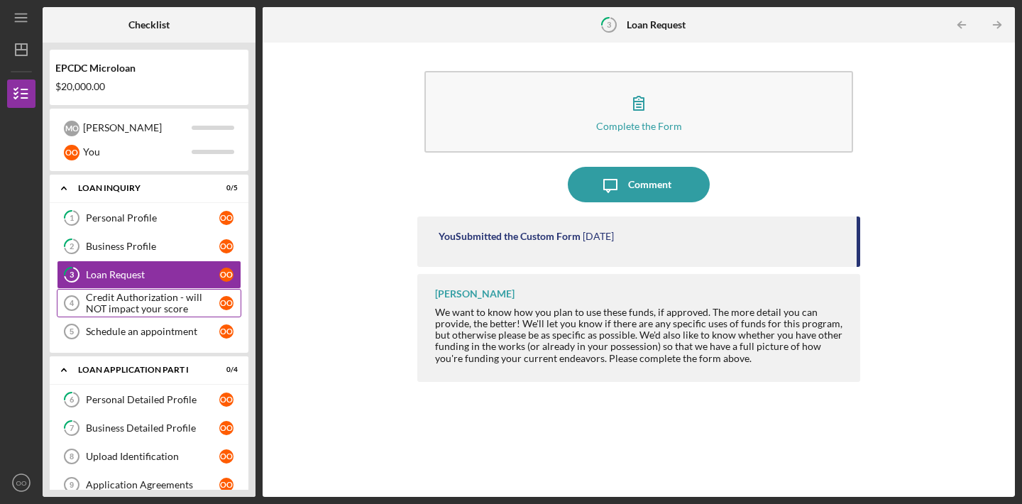
click at [162, 301] on div "Credit Authorization - will NOT impact your score" at bounding box center [152, 303] width 133 height 23
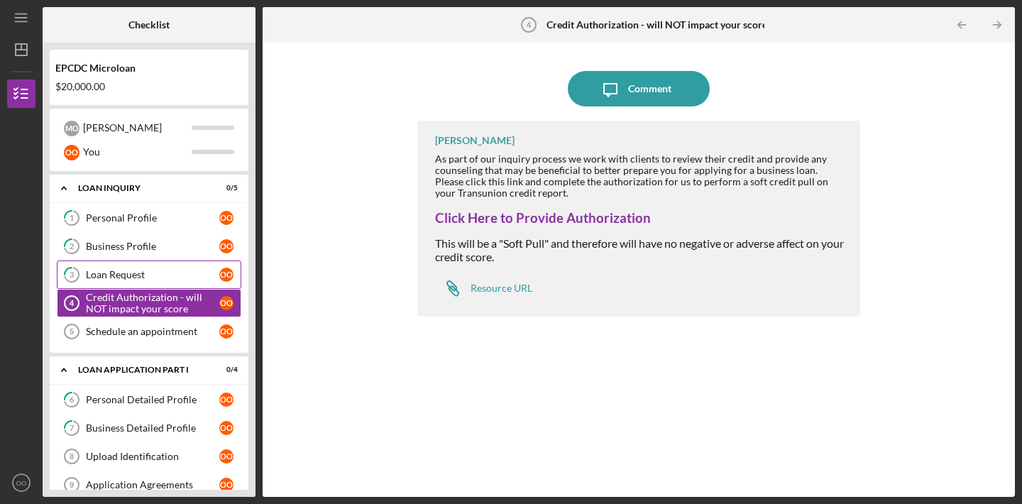
click at [164, 284] on link "3 Loan Request o O" at bounding box center [149, 274] width 184 height 28
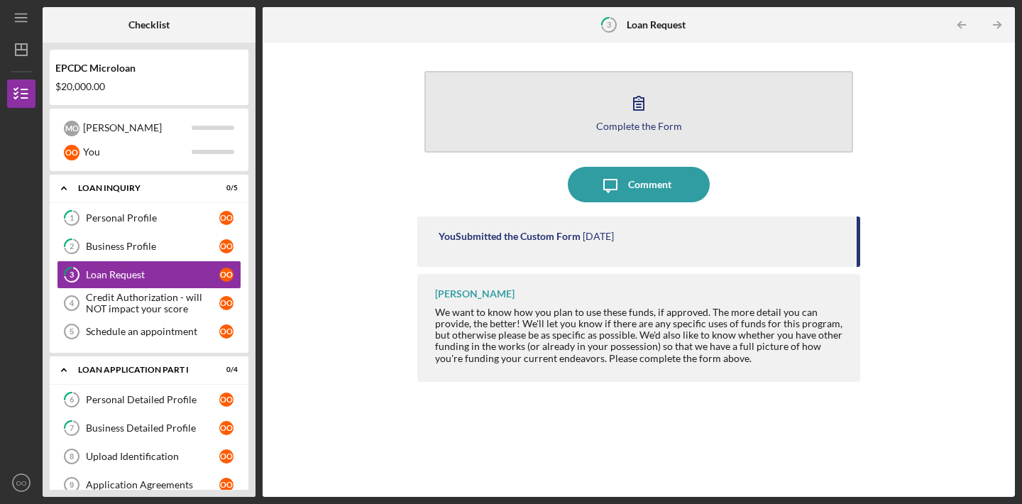
click at [468, 145] on button "Complete the Form Form" at bounding box center [638, 112] width 428 height 82
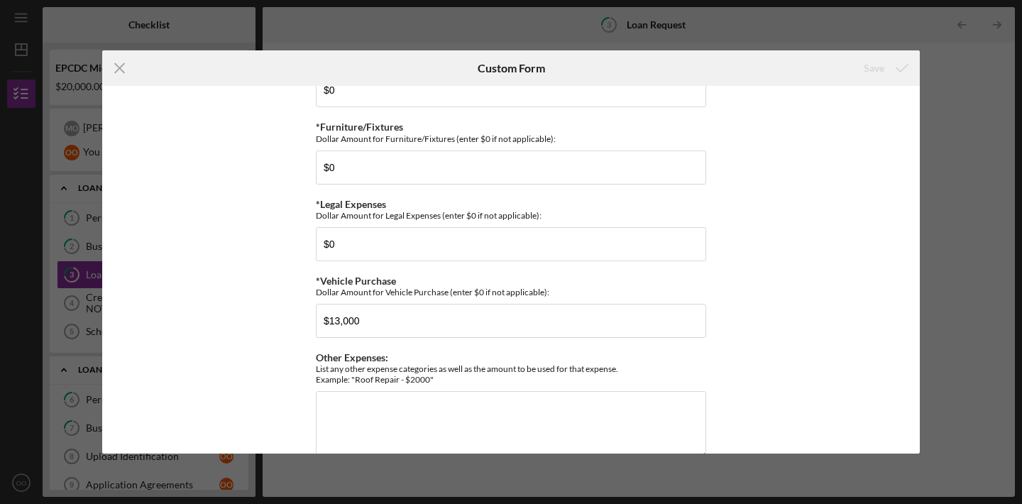
scroll to position [1392, 0]
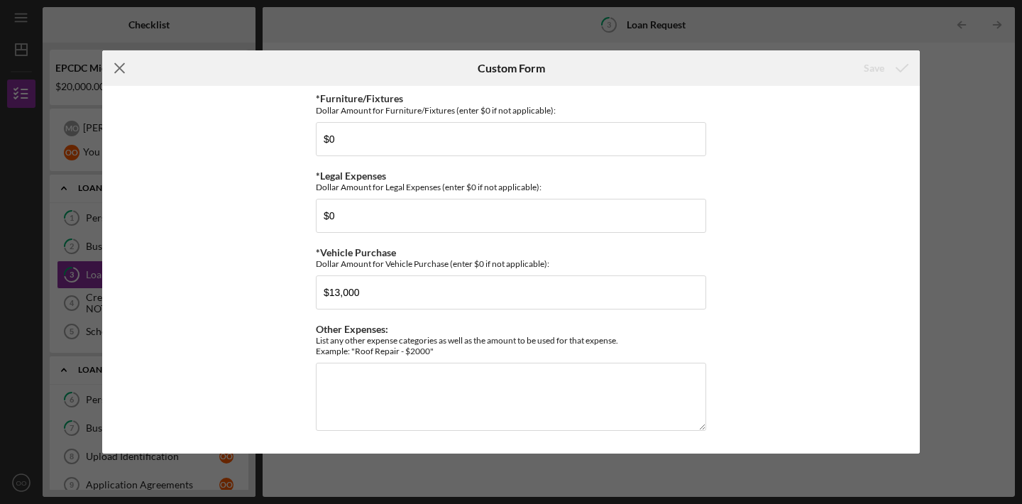
click at [118, 74] on icon "Icon/Menu Close" at bounding box center [119, 67] width 35 height 35
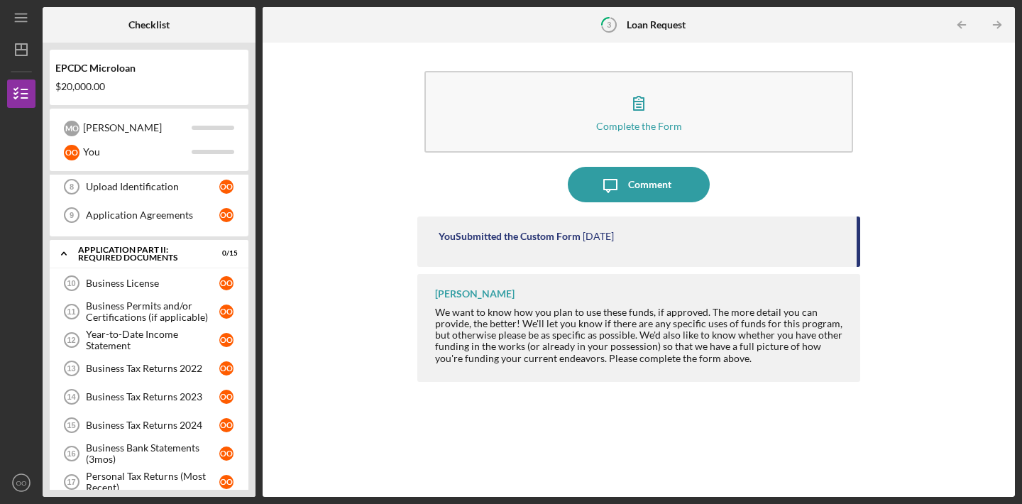
scroll to position [521, 0]
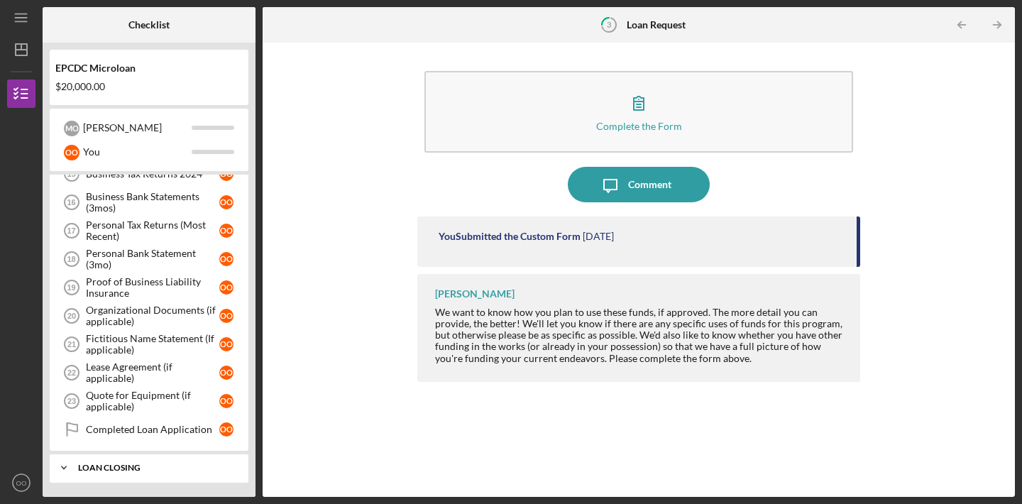
click at [131, 458] on div "Icon/Expander Loan Closing 0 / 5" at bounding box center [149, 467] width 199 height 28
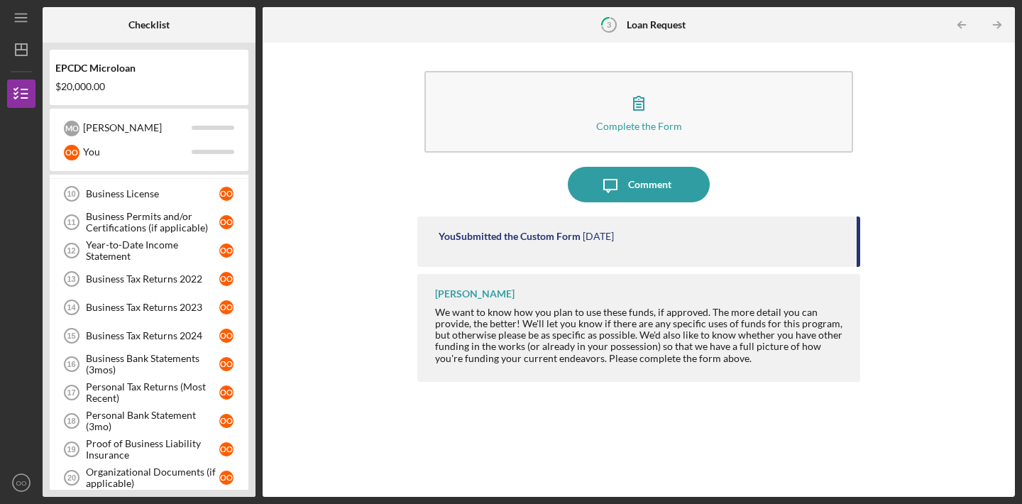
scroll to position [0, 0]
